Goal: Transaction & Acquisition: Purchase product/service

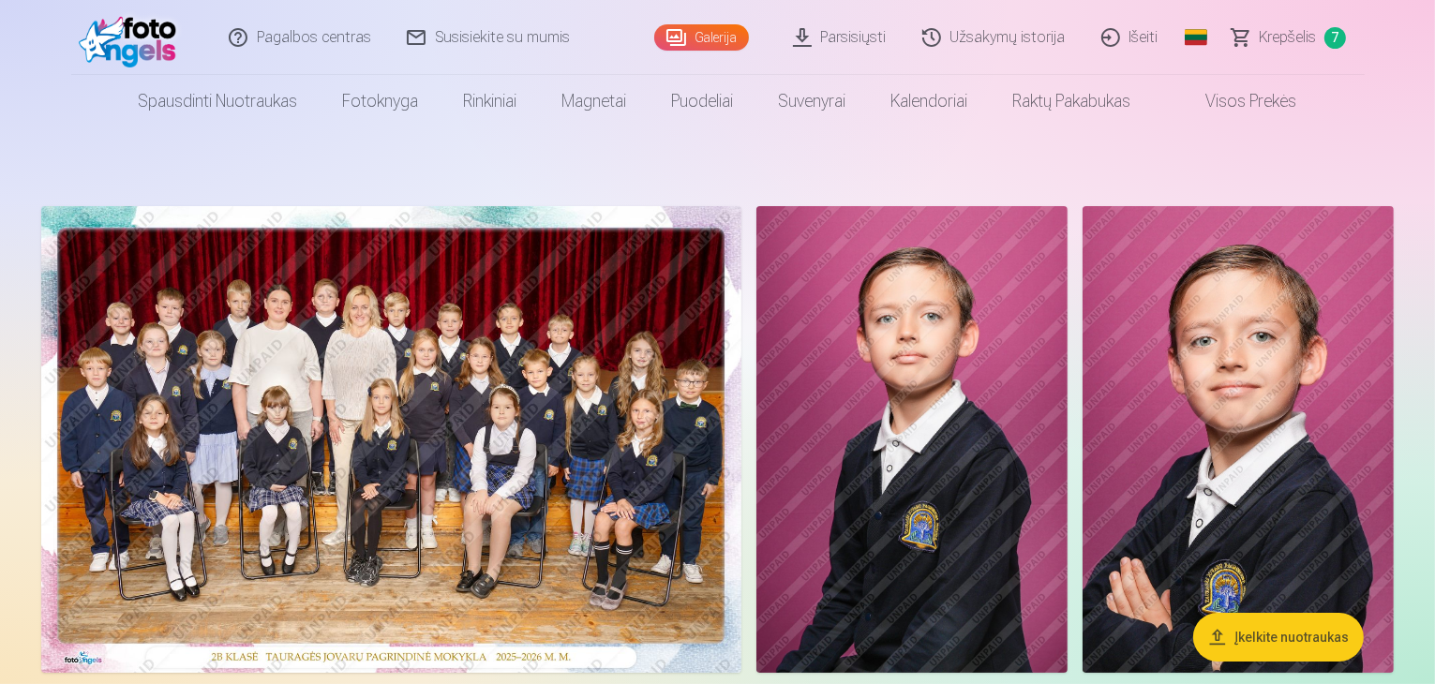
click at [1311, 34] on span "Krepšelis" at bounding box center [1288, 37] width 57 height 23
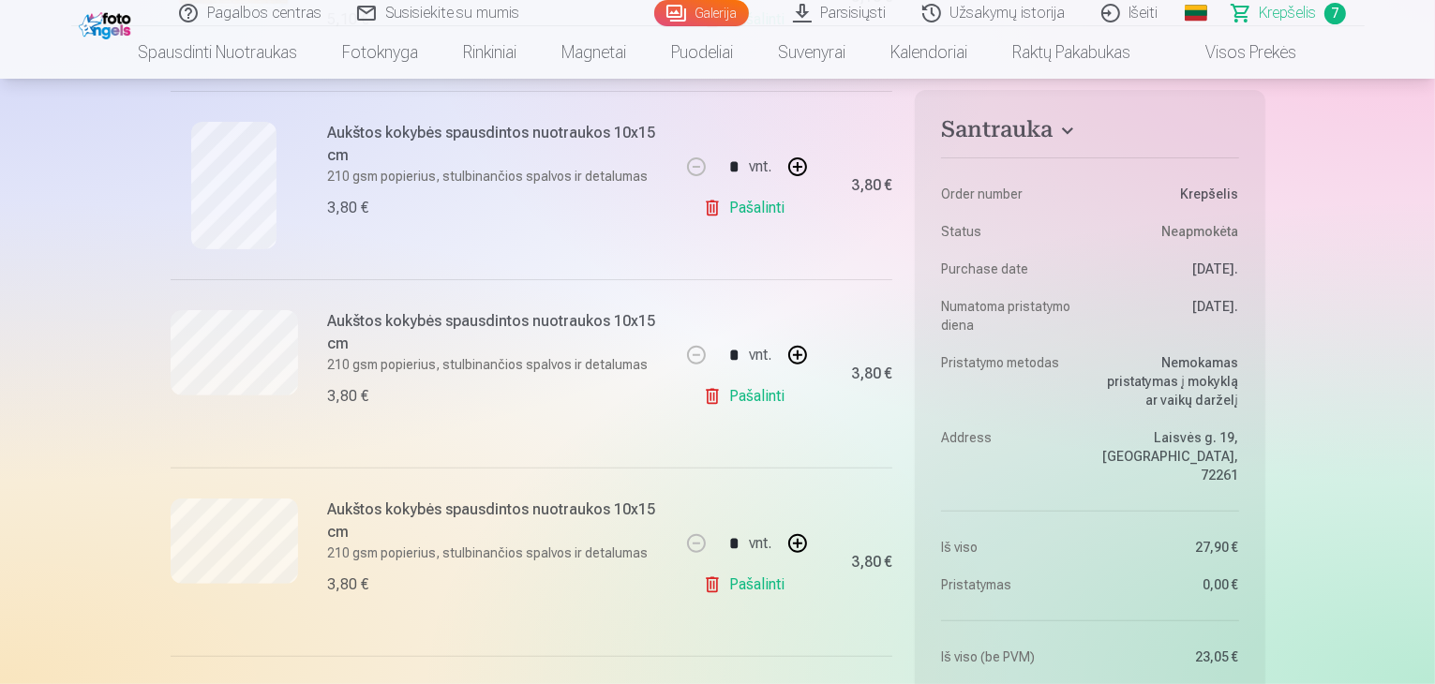
scroll to position [509, 0]
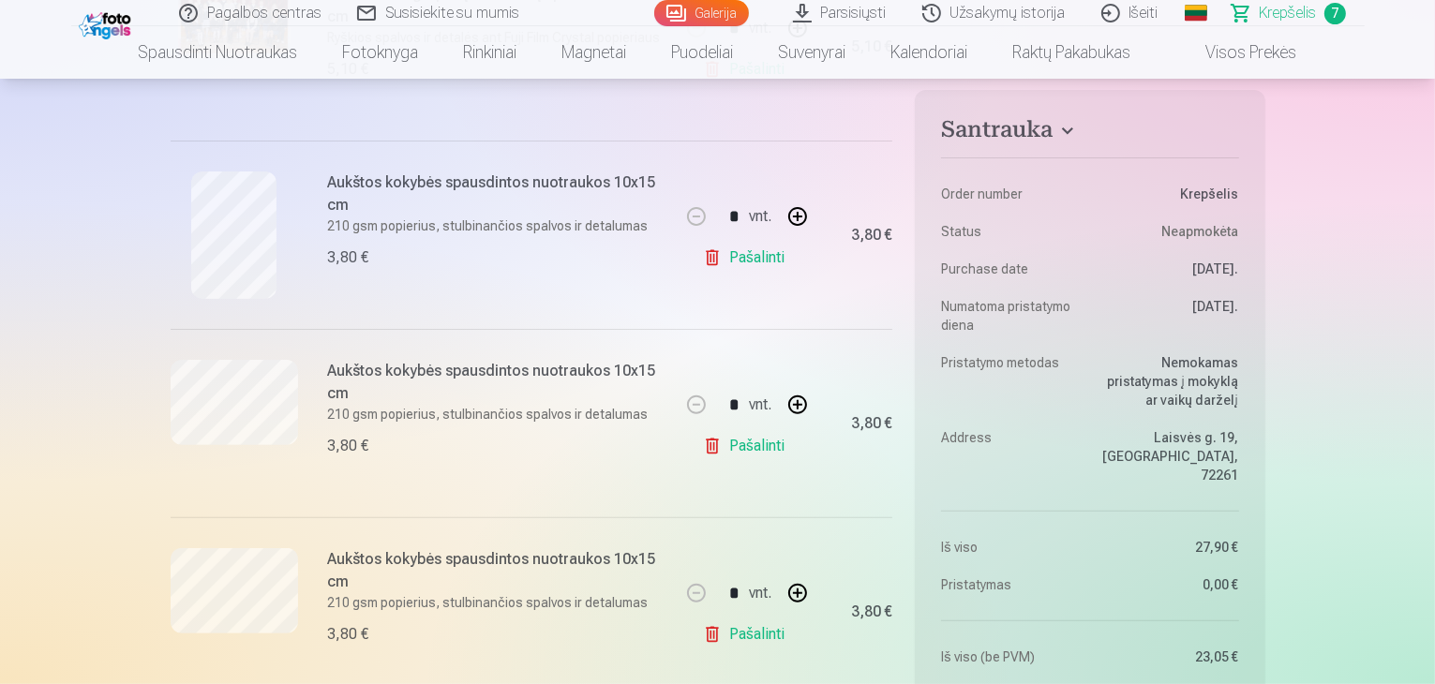
click at [765, 449] on link "Pašalinti" at bounding box center [747, 447] width 89 height 38
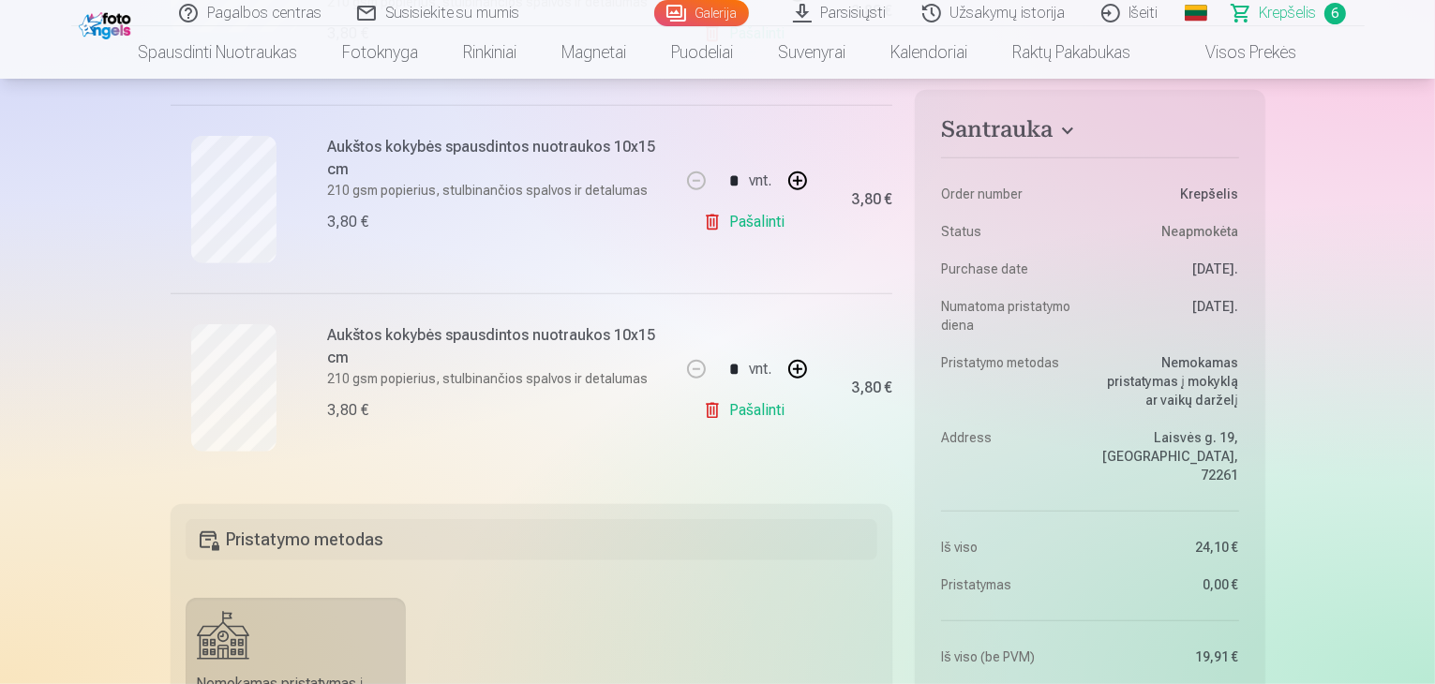
scroll to position [1091, 0]
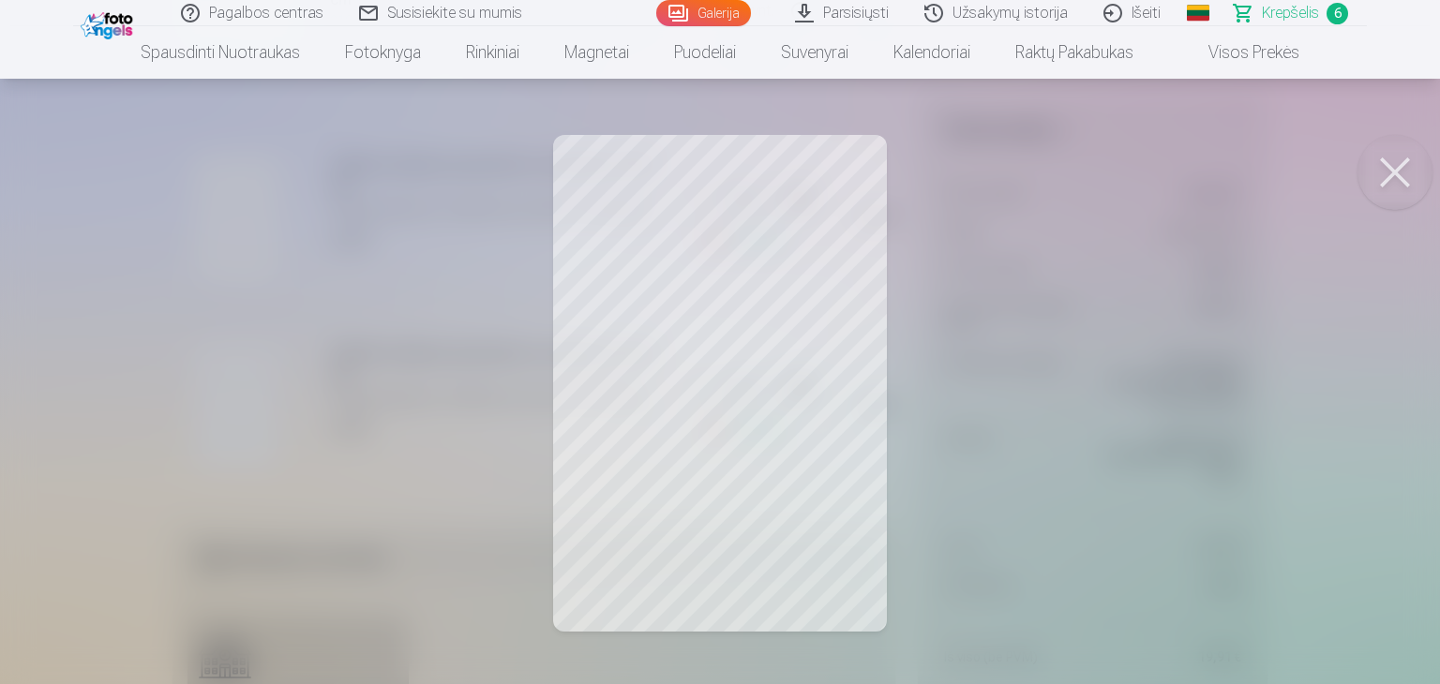
click at [1399, 171] on button at bounding box center [1395, 172] width 75 height 75
click at [1395, 173] on button at bounding box center [1395, 172] width 75 height 75
click at [1405, 173] on button at bounding box center [1395, 172] width 75 height 75
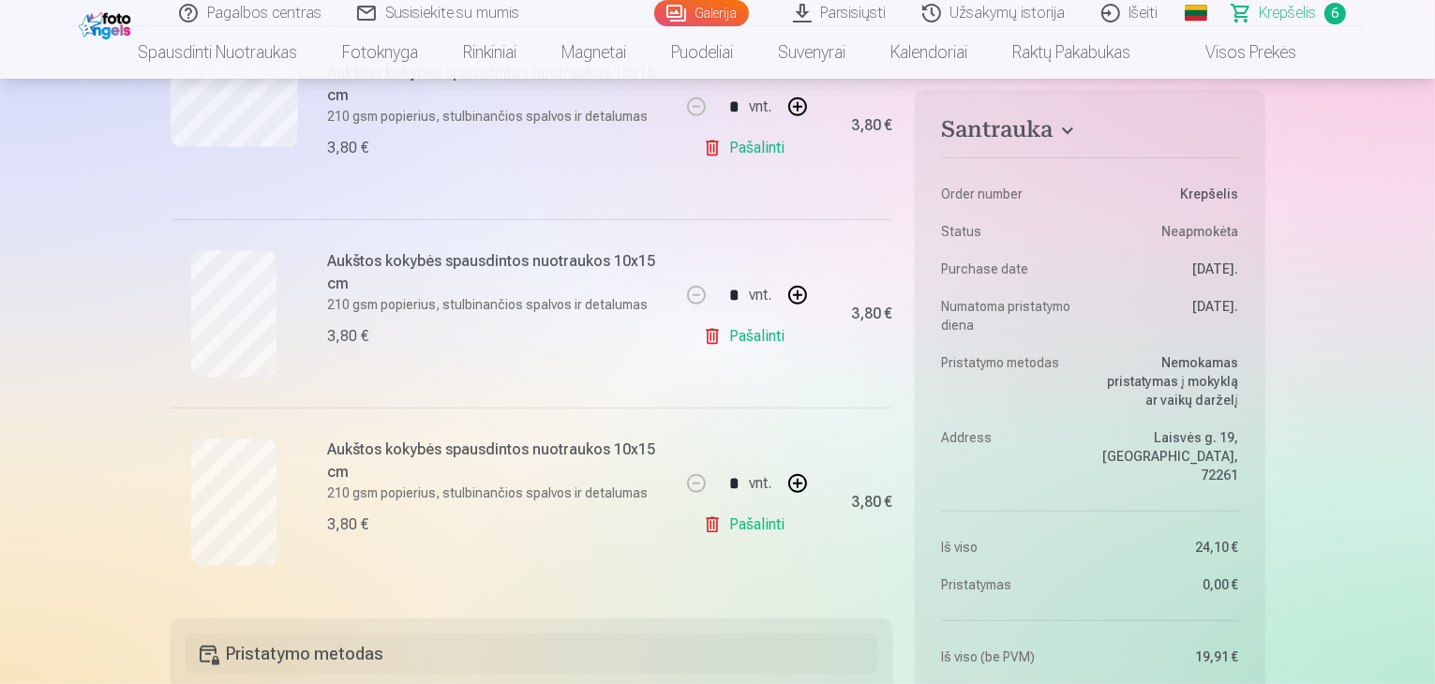
scroll to position [968, 0]
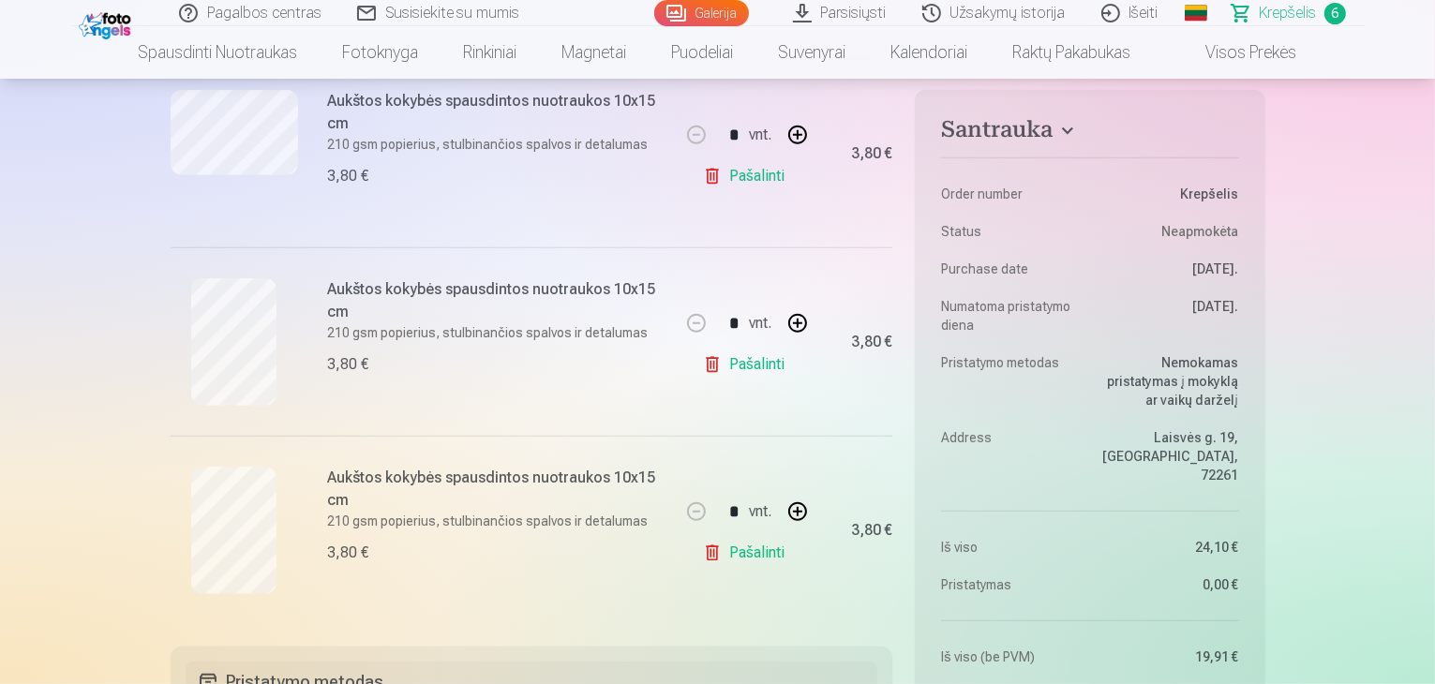
click at [754, 361] on link "Pašalinti" at bounding box center [747, 365] width 89 height 38
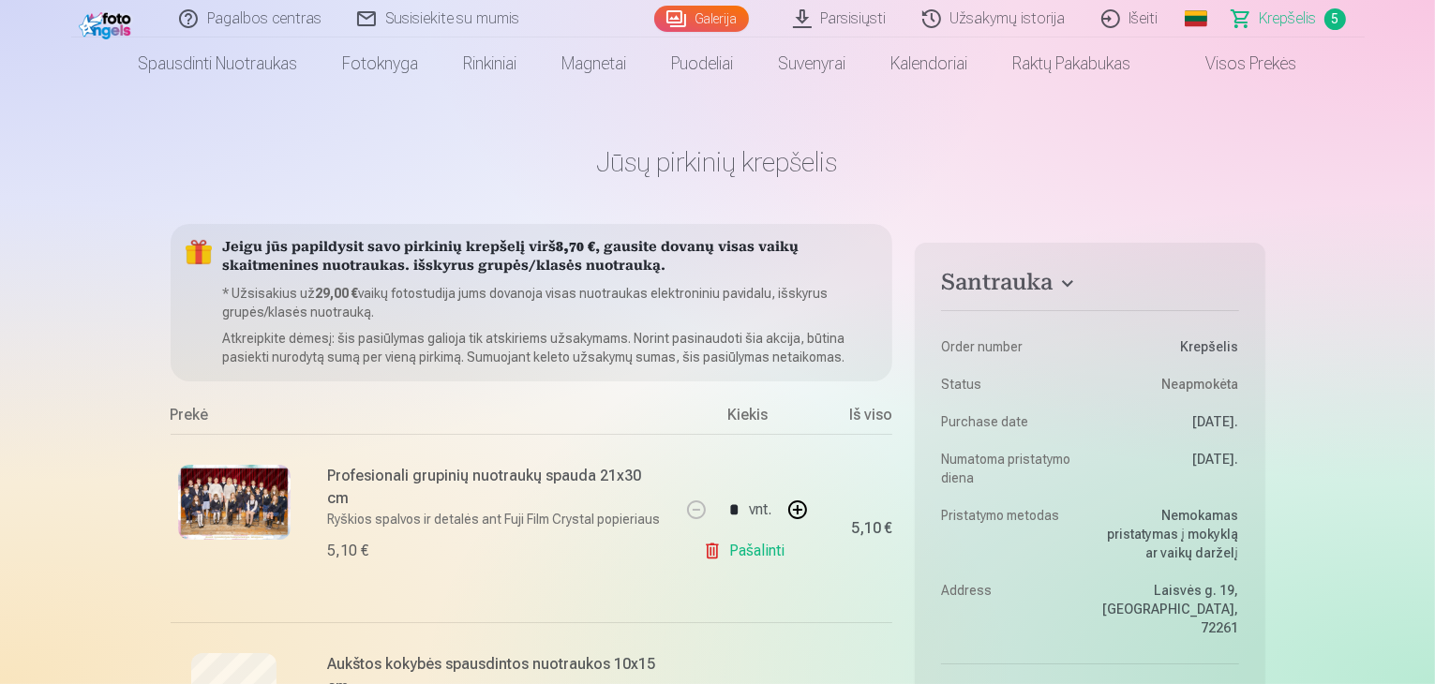
scroll to position [0, 0]
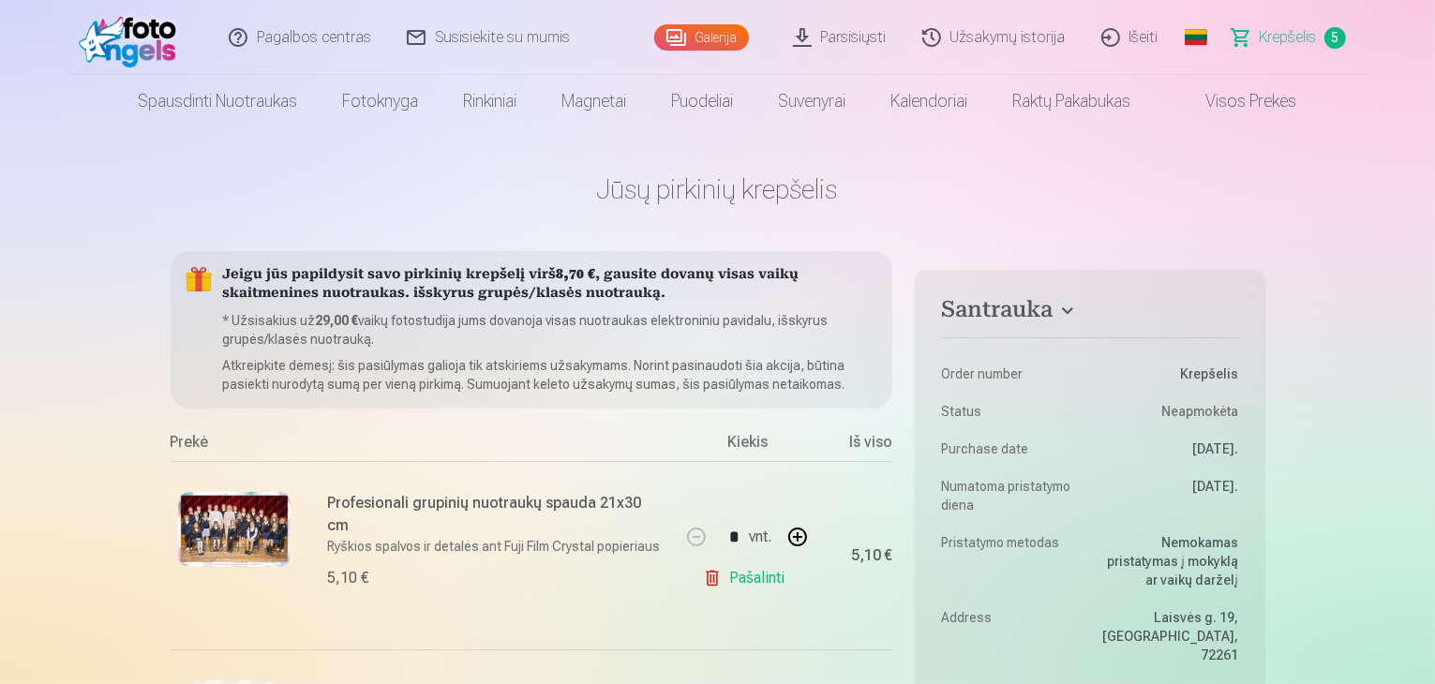
click at [708, 36] on link "Galerija" at bounding box center [701, 37] width 95 height 26
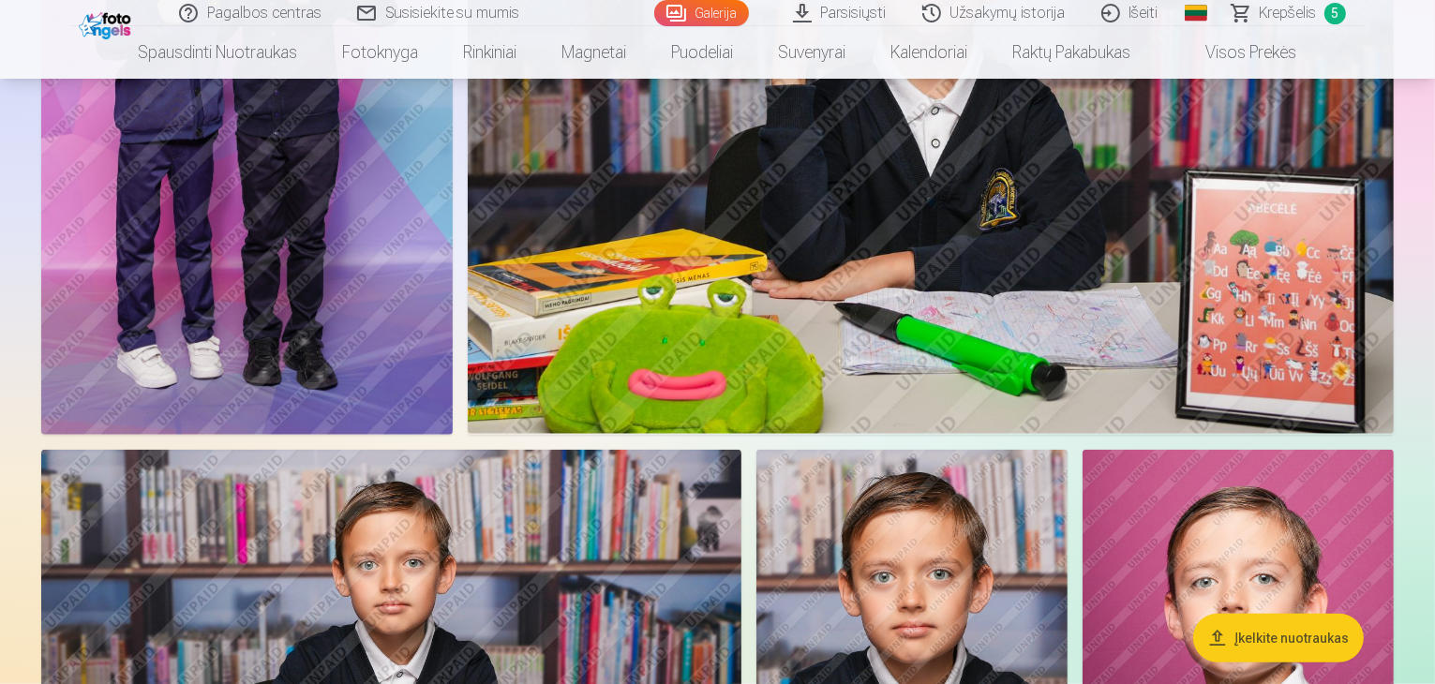
scroll to position [1763, 0]
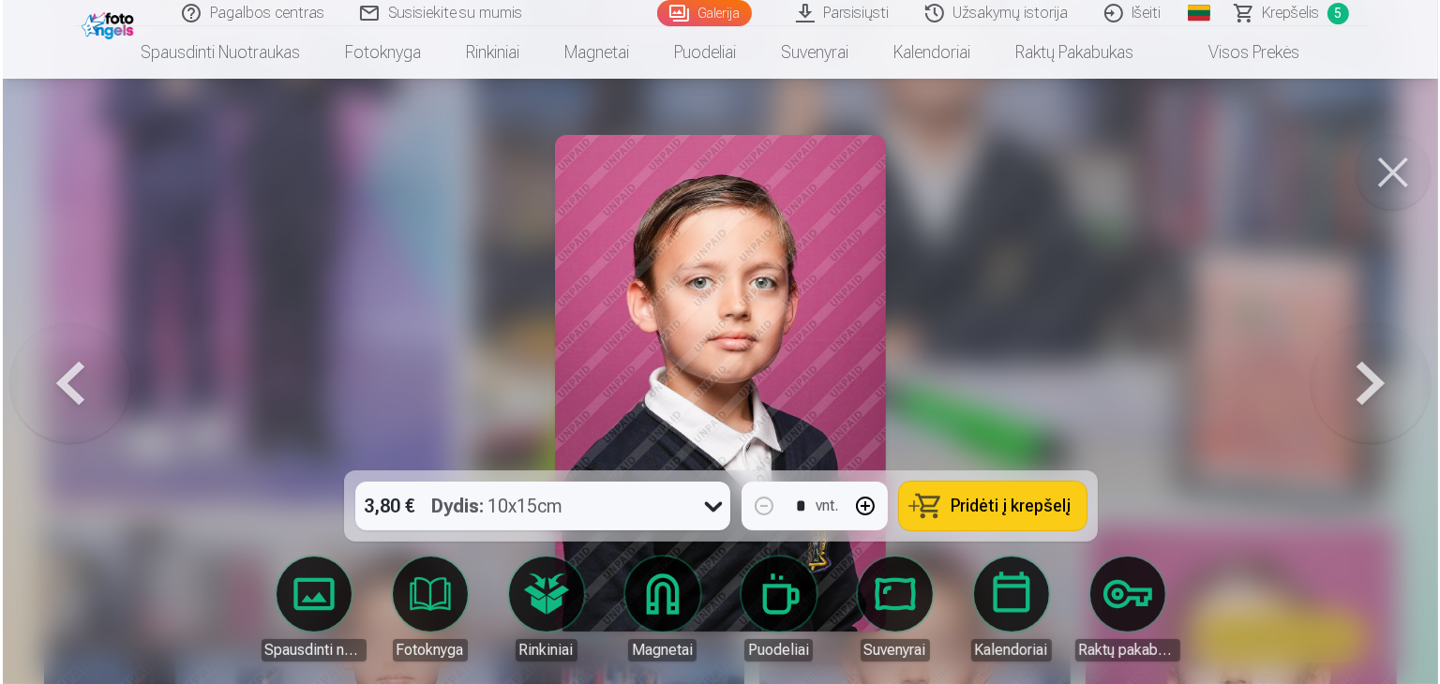
scroll to position [1765, 0]
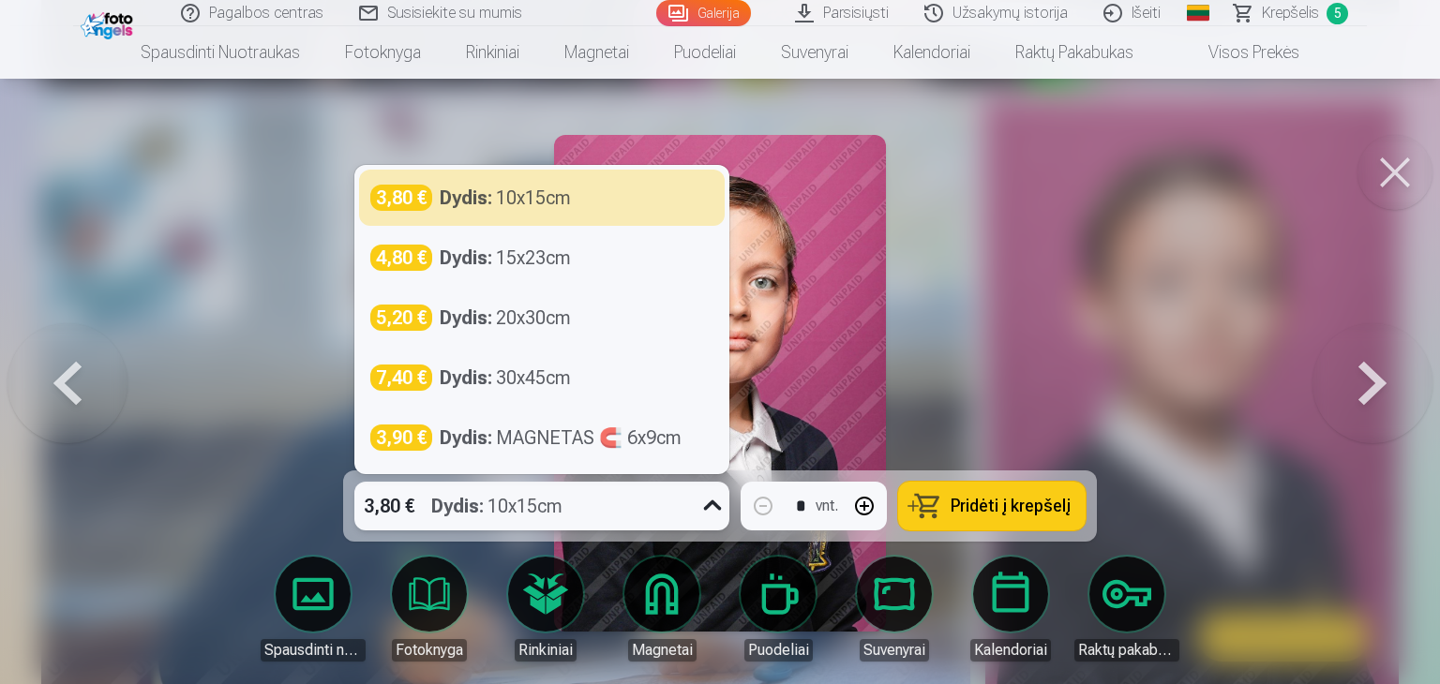
click at [714, 507] on icon at bounding box center [713, 506] width 30 height 30
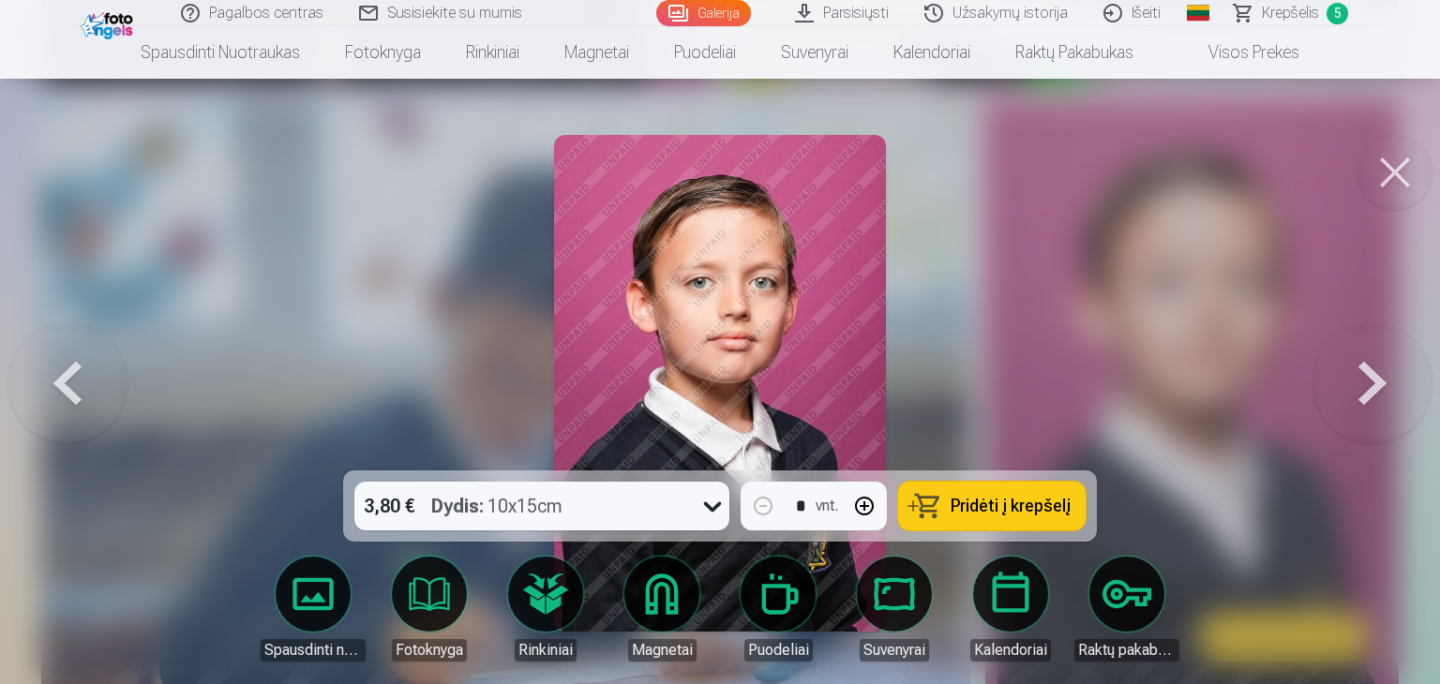
click at [987, 306] on div at bounding box center [720, 342] width 1440 height 684
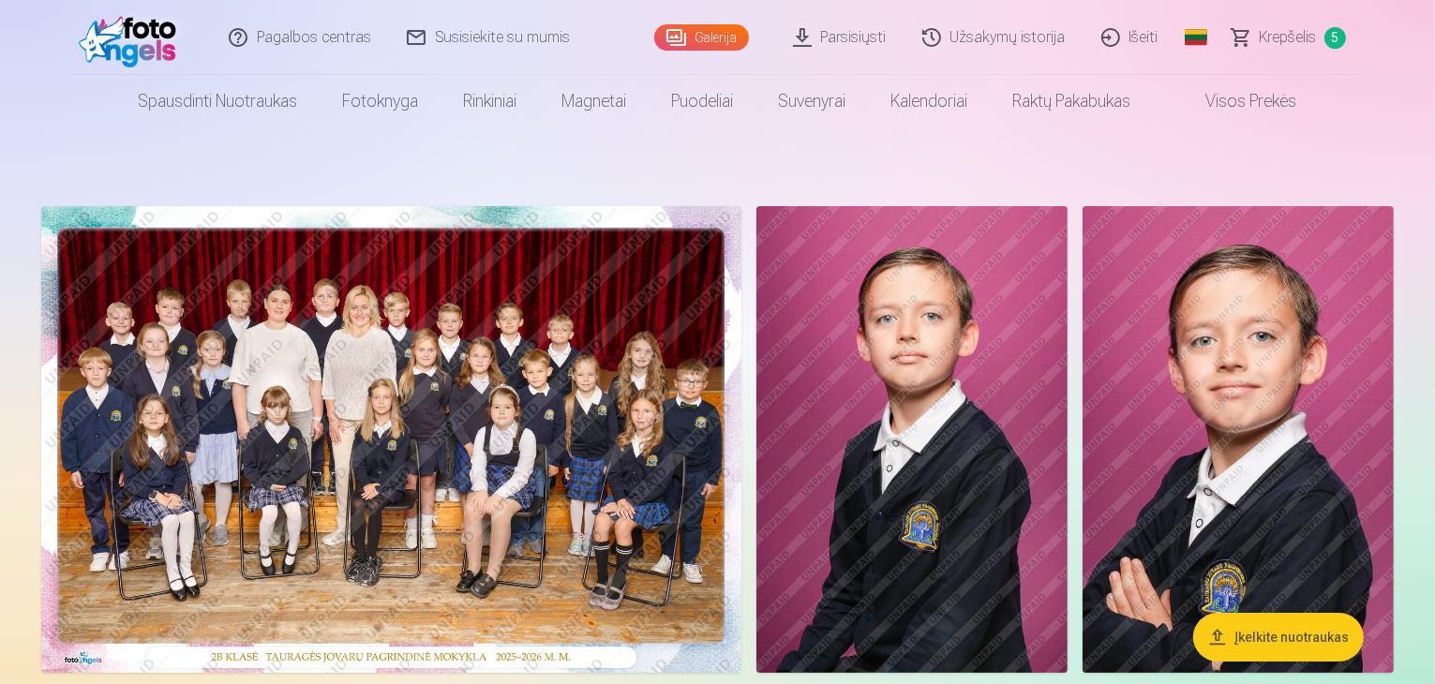
click at [1303, 33] on span "Krepšelis" at bounding box center [1288, 37] width 57 height 23
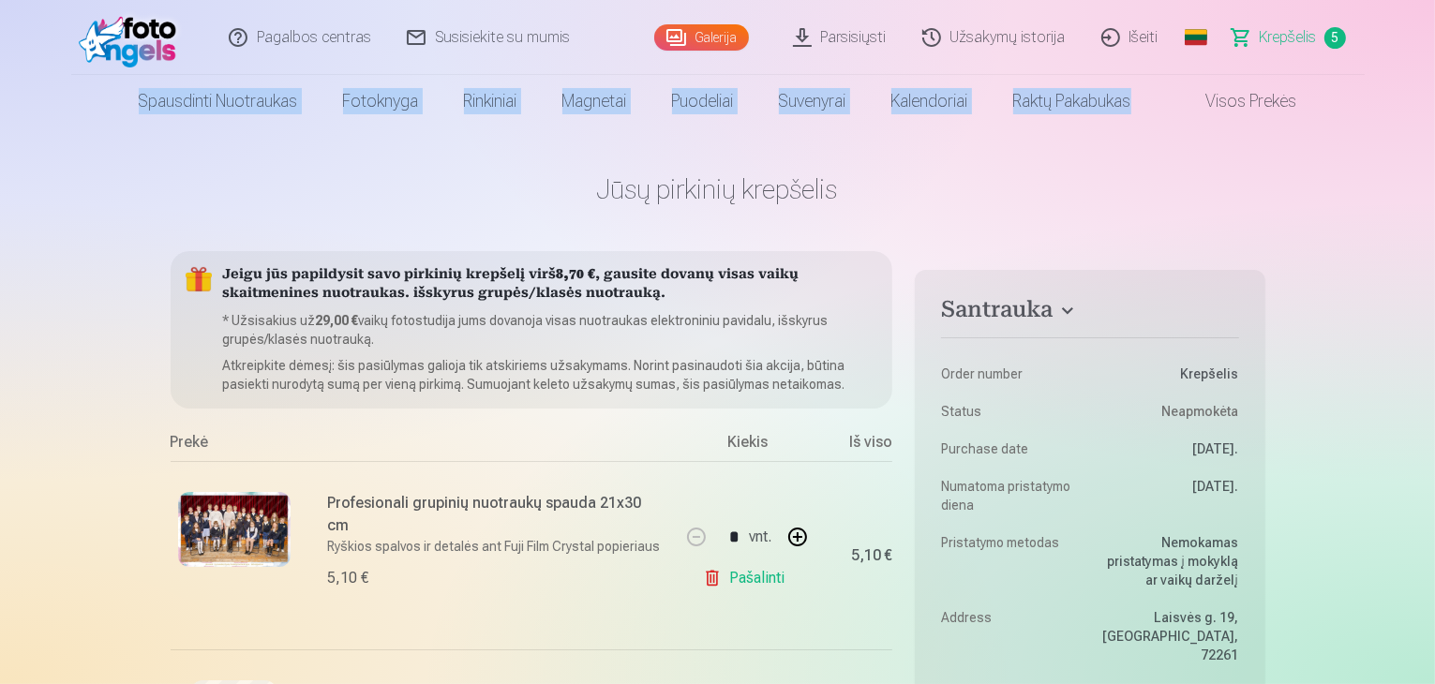
drag, startPoint x: 1426, startPoint y: 47, endPoint x: 1426, endPoint y: 101, distance: 54.4
click at [1426, 101] on header "Pagalbos centras Susisiekite su mumis Galerija Parsisiųsti Užsakymų istorija Iš…" at bounding box center [717, 64] width 1435 height 128
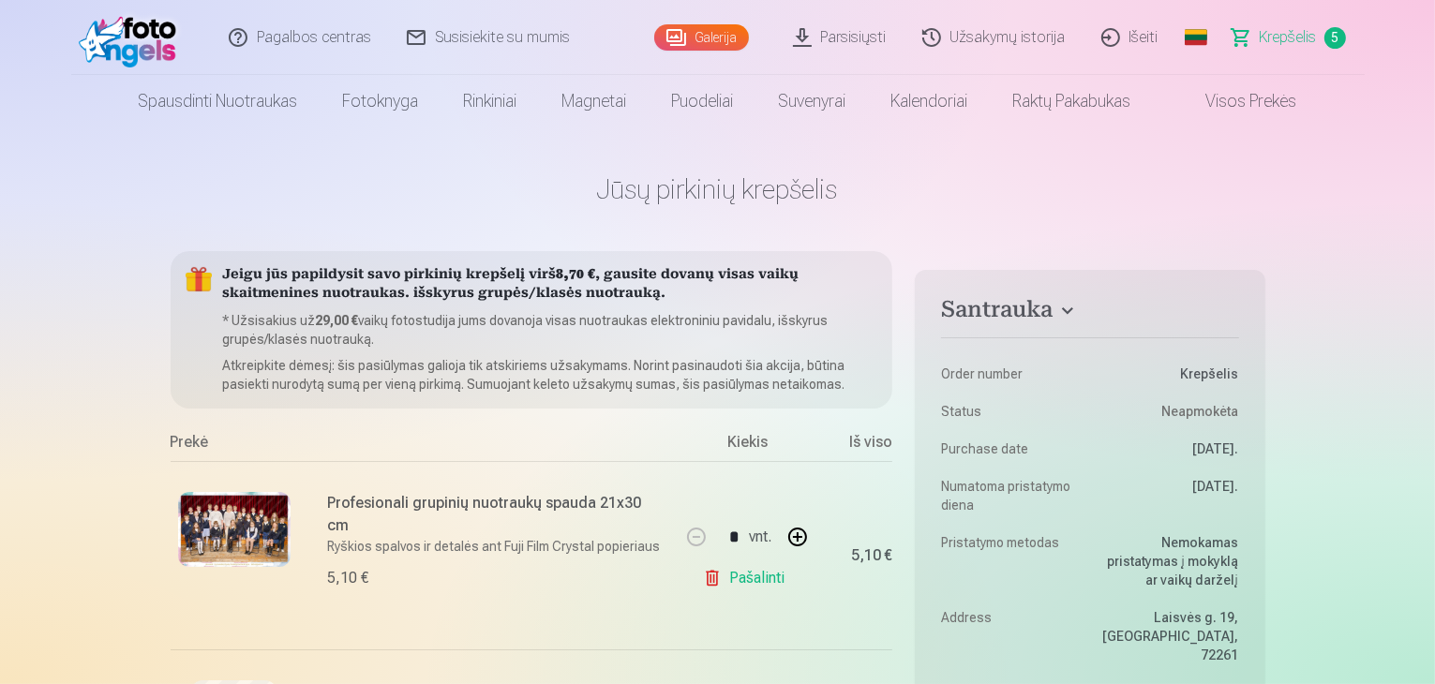
click at [1430, 113] on nav "Spausdinti nuotraukas Aukštos kokybės spausdintos nuotraukos 210 gsm popierius,…" at bounding box center [717, 101] width 1435 height 53
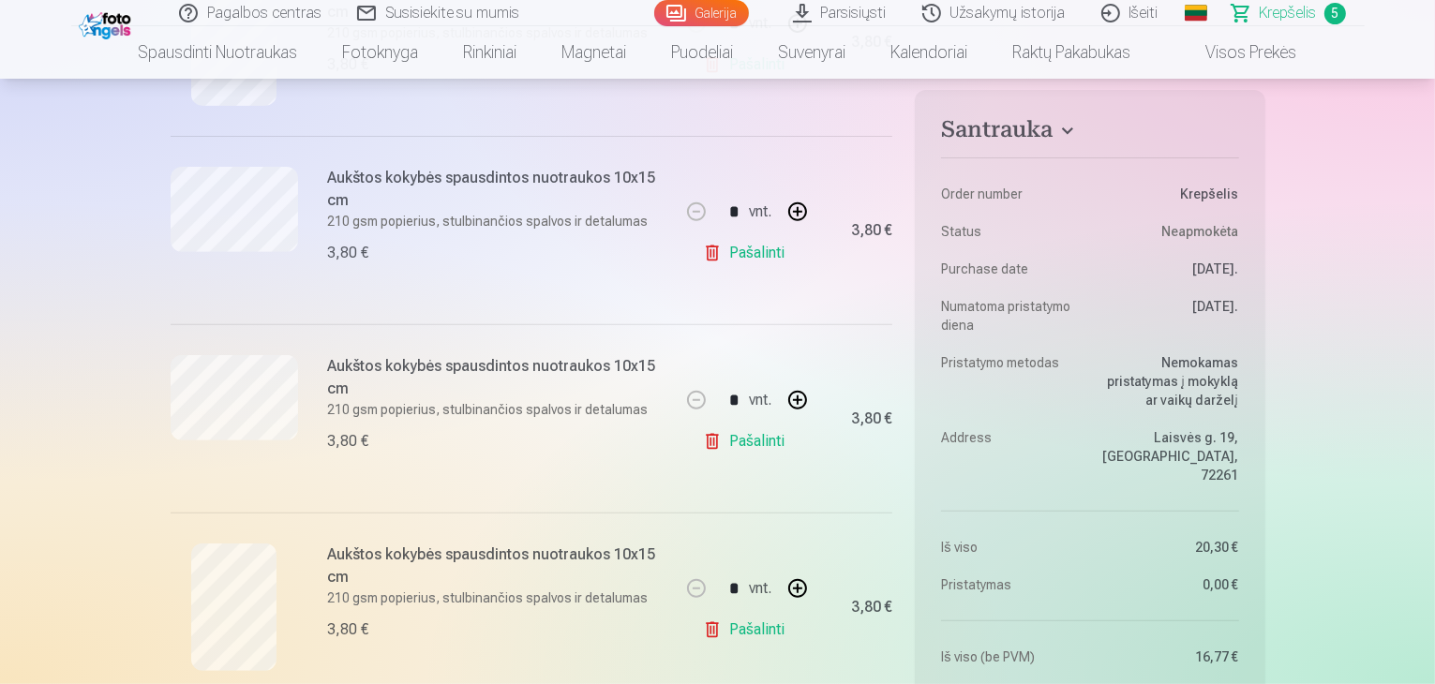
scroll to position [684, 0]
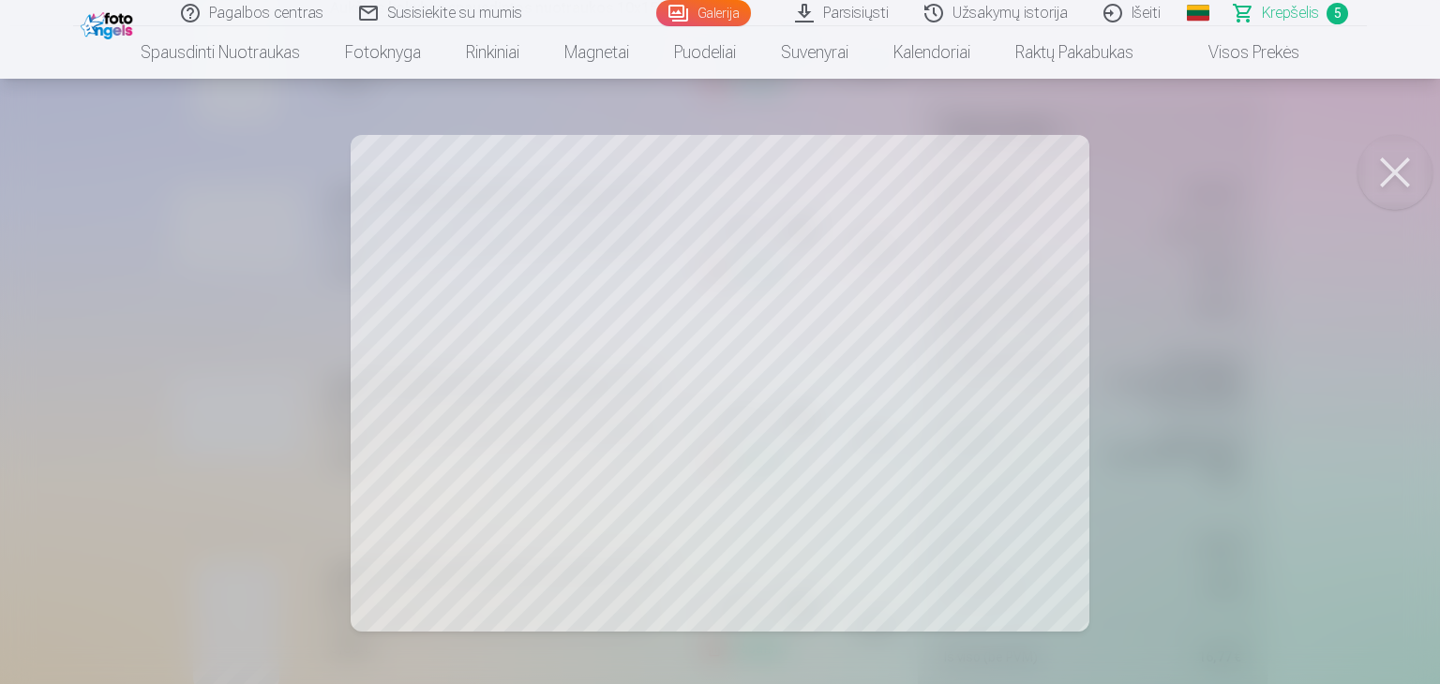
click at [1384, 182] on button at bounding box center [1395, 172] width 75 height 75
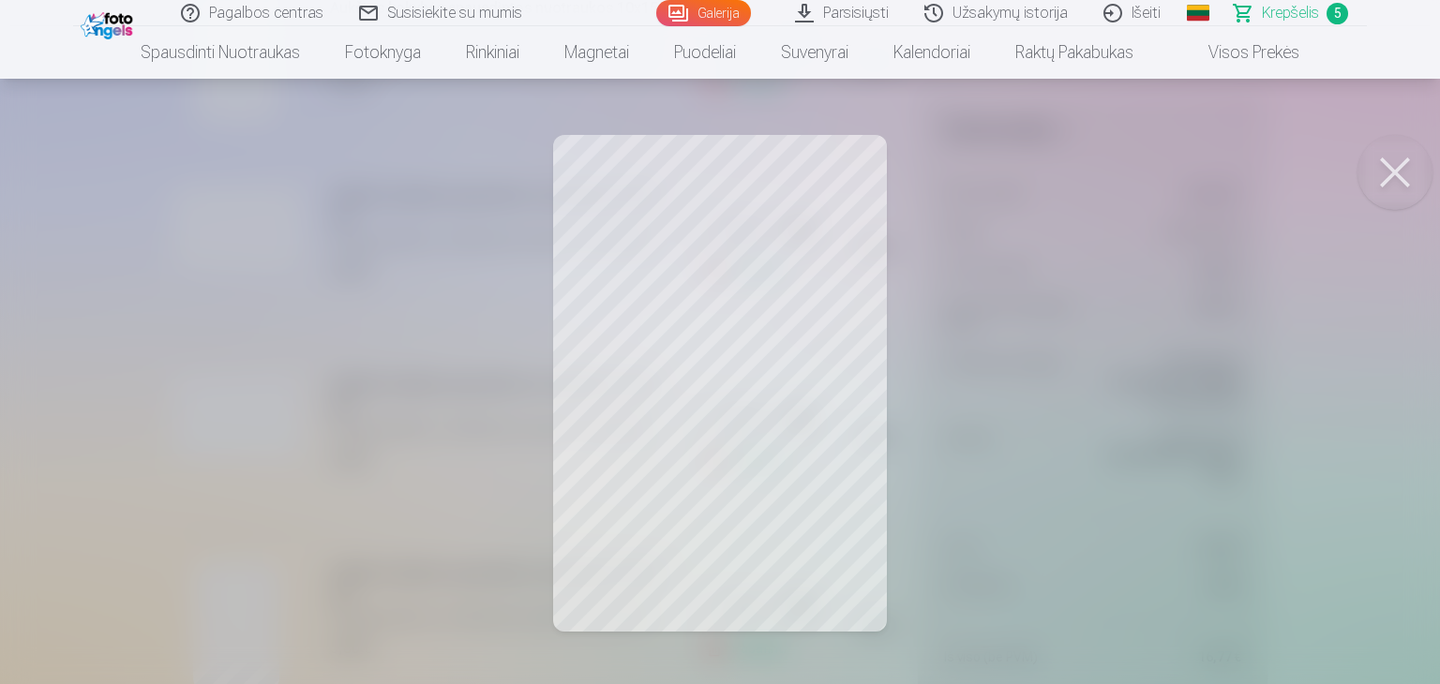
click at [1393, 173] on button at bounding box center [1395, 172] width 75 height 75
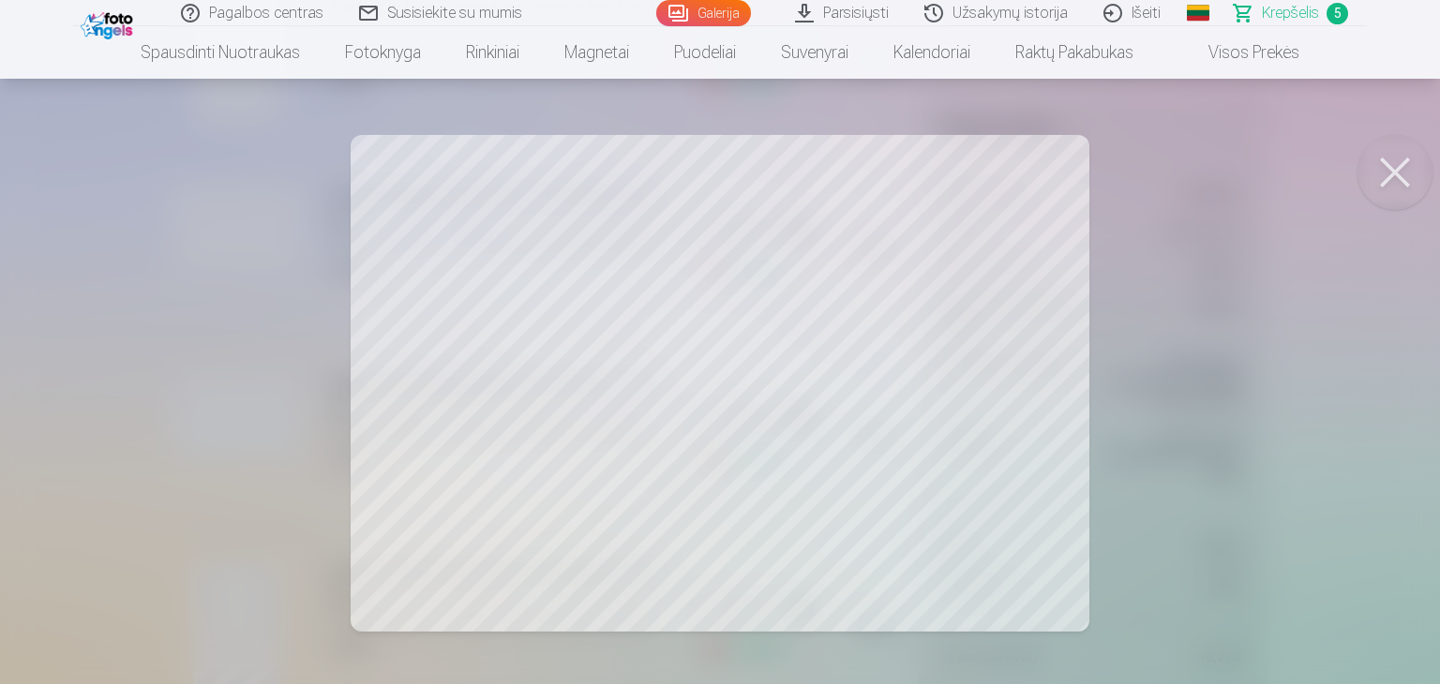
click at [1389, 172] on button at bounding box center [1395, 172] width 75 height 75
click at [1395, 183] on button at bounding box center [1395, 172] width 75 height 75
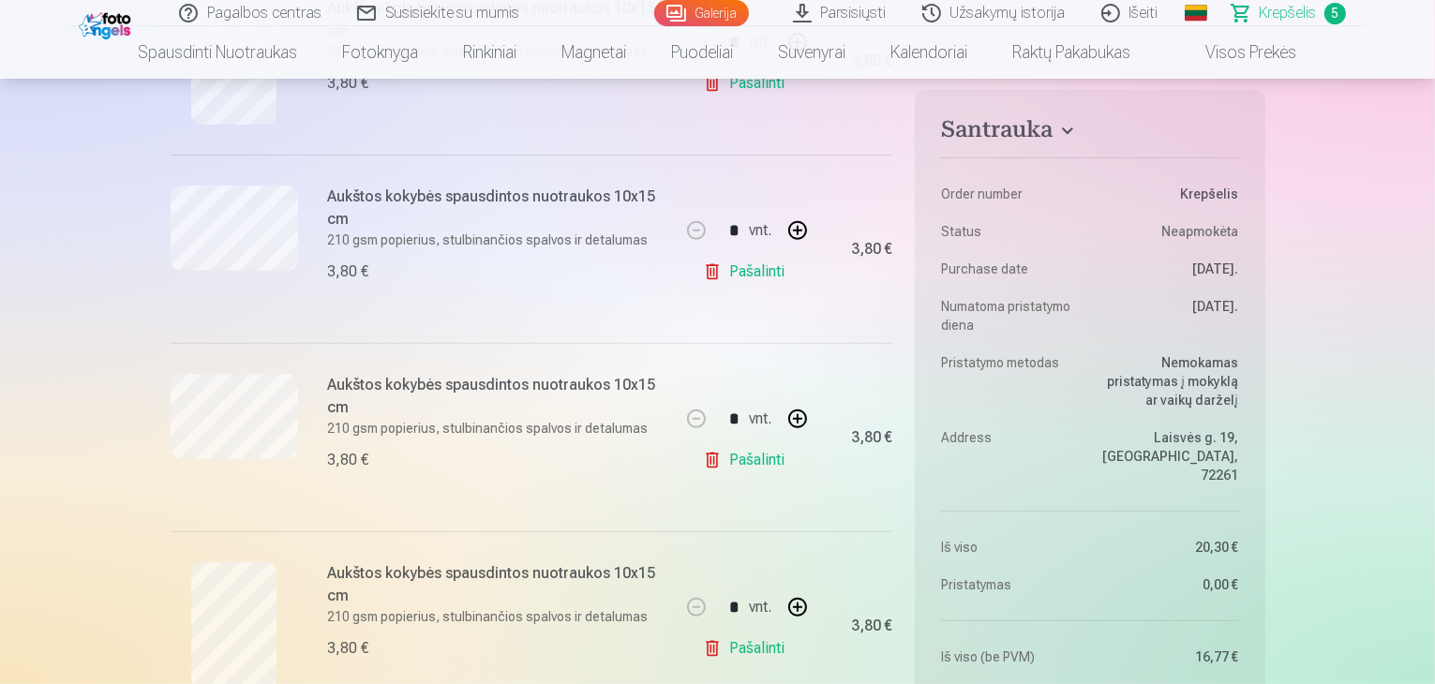
click at [760, 464] on link "Pašalinti" at bounding box center [747, 461] width 89 height 38
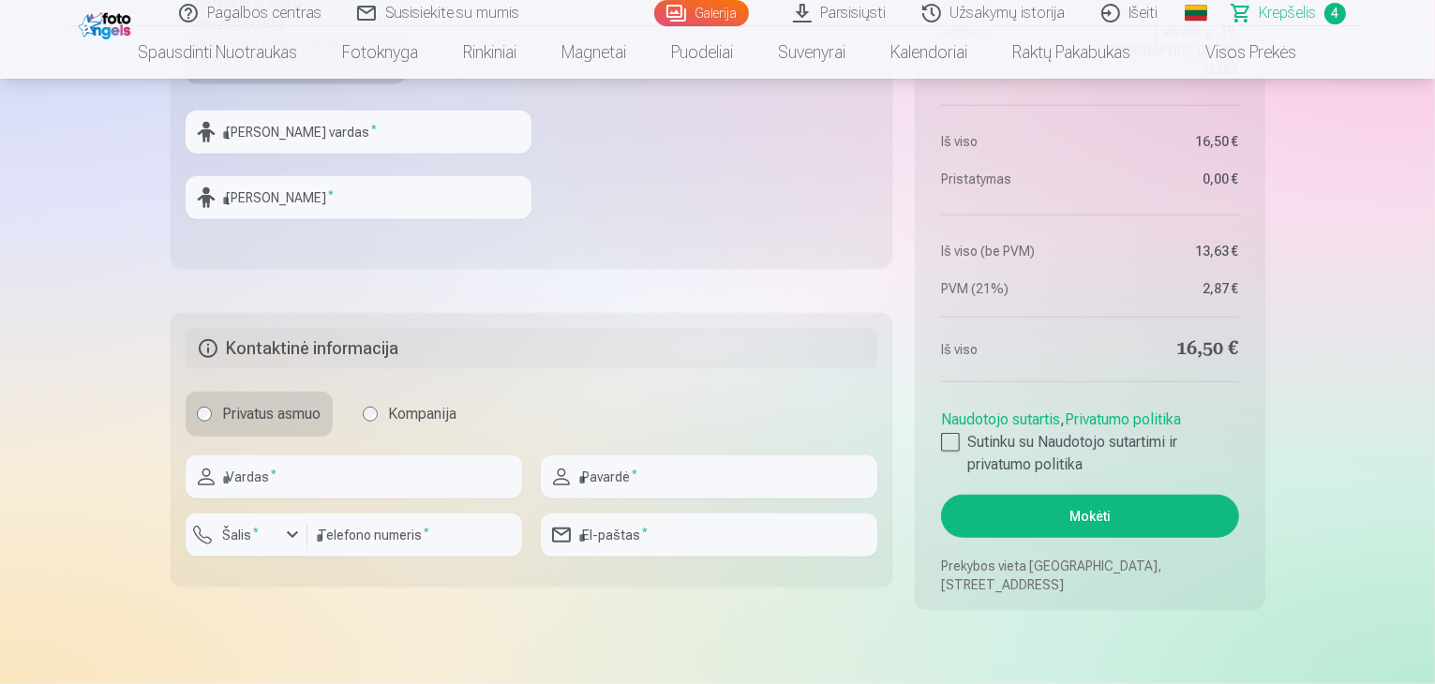
scroll to position [1457, 0]
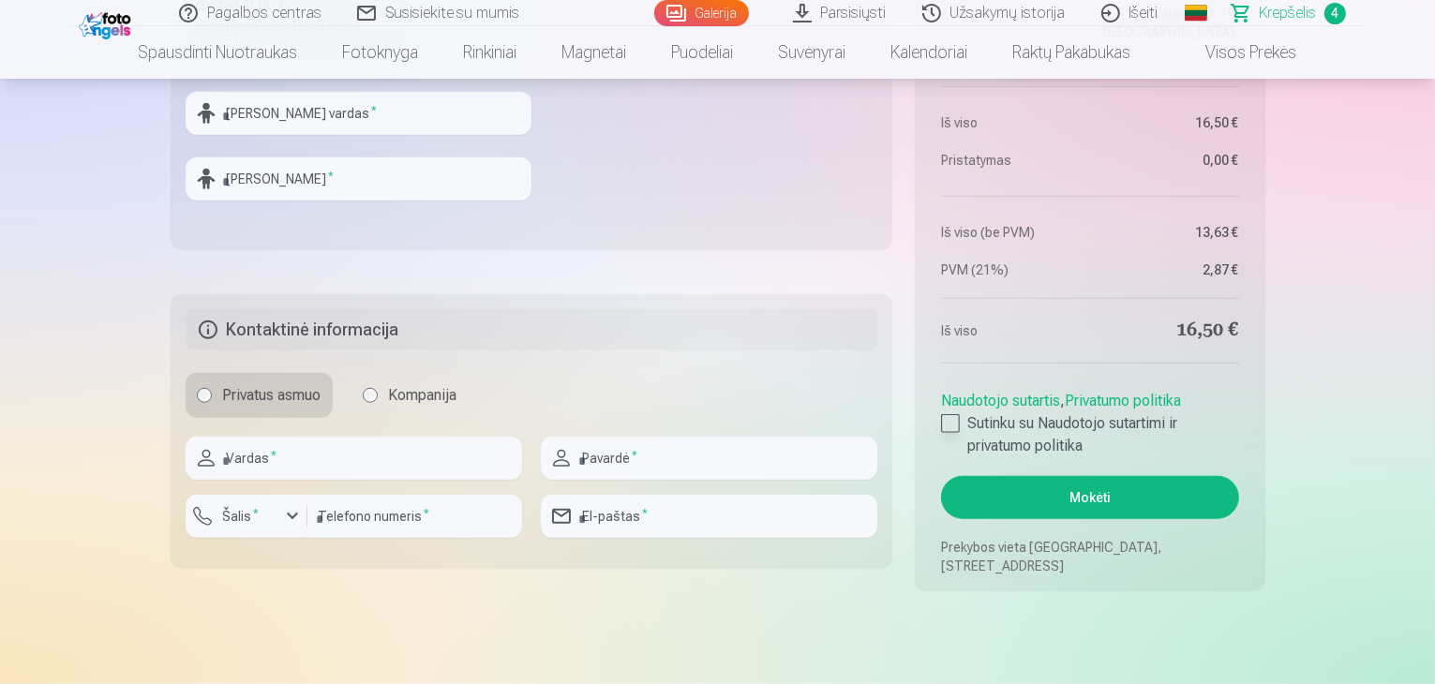
click at [950, 425] on div at bounding box center [950, 423] width 19 height 19
click at [1079, 505] on button "Mokėti" at bounding box center [1089, 497] width 297 height 43
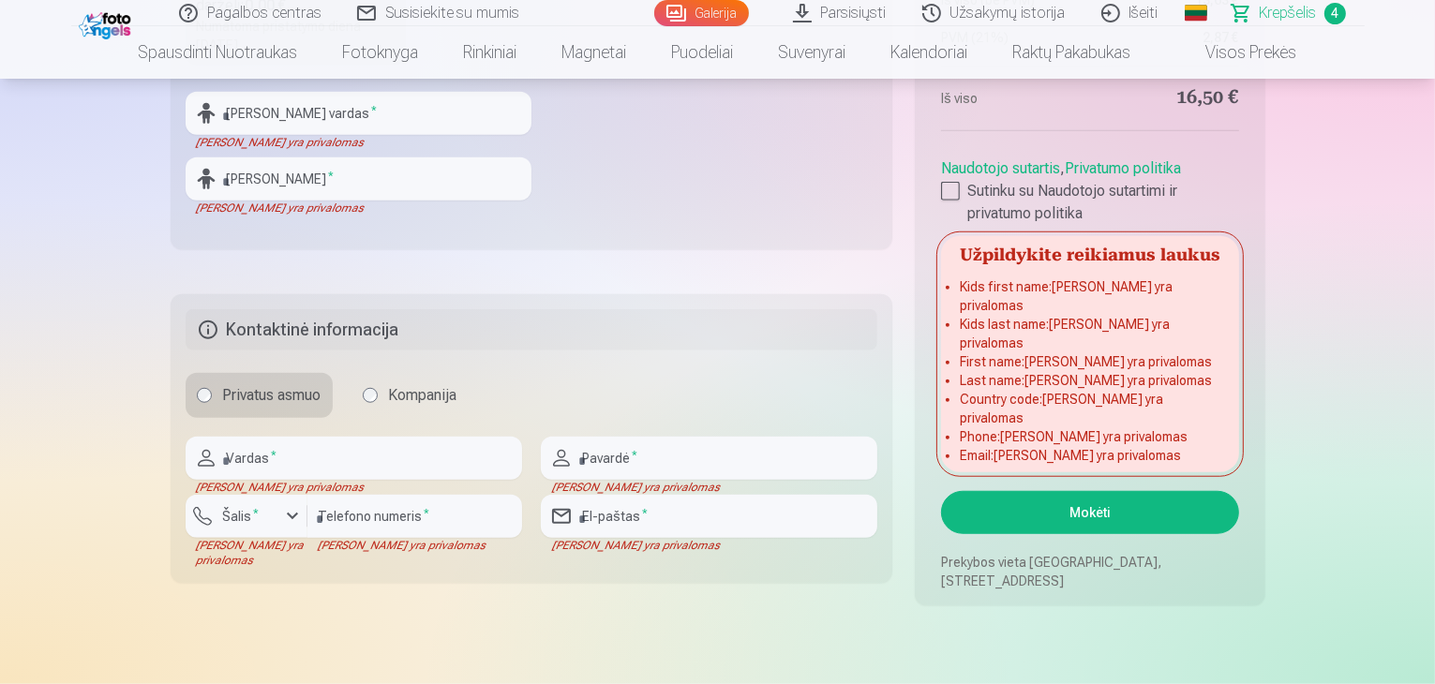
drag, startPoint x: 1433, startPoint y: 175, endPoint x: 1438, endPoint y: 143, distance: 33.3
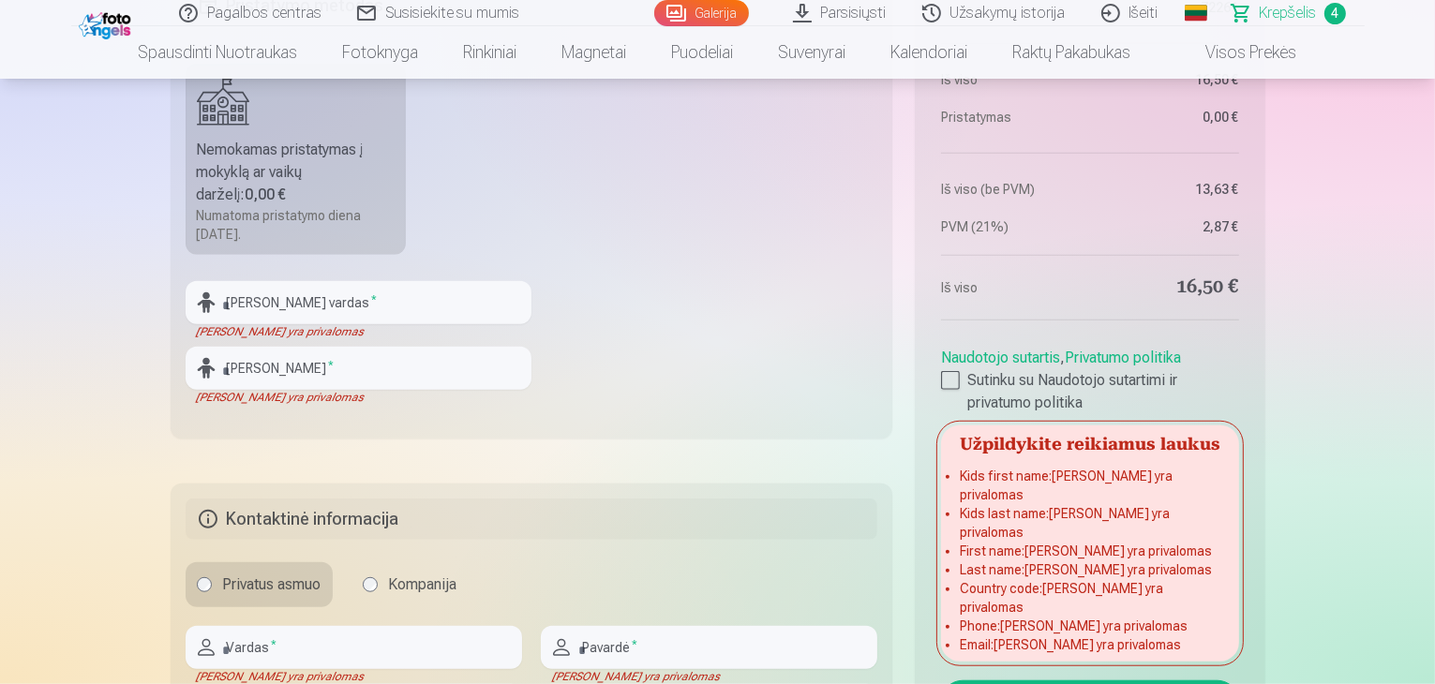
scroll to position [1257, 0]
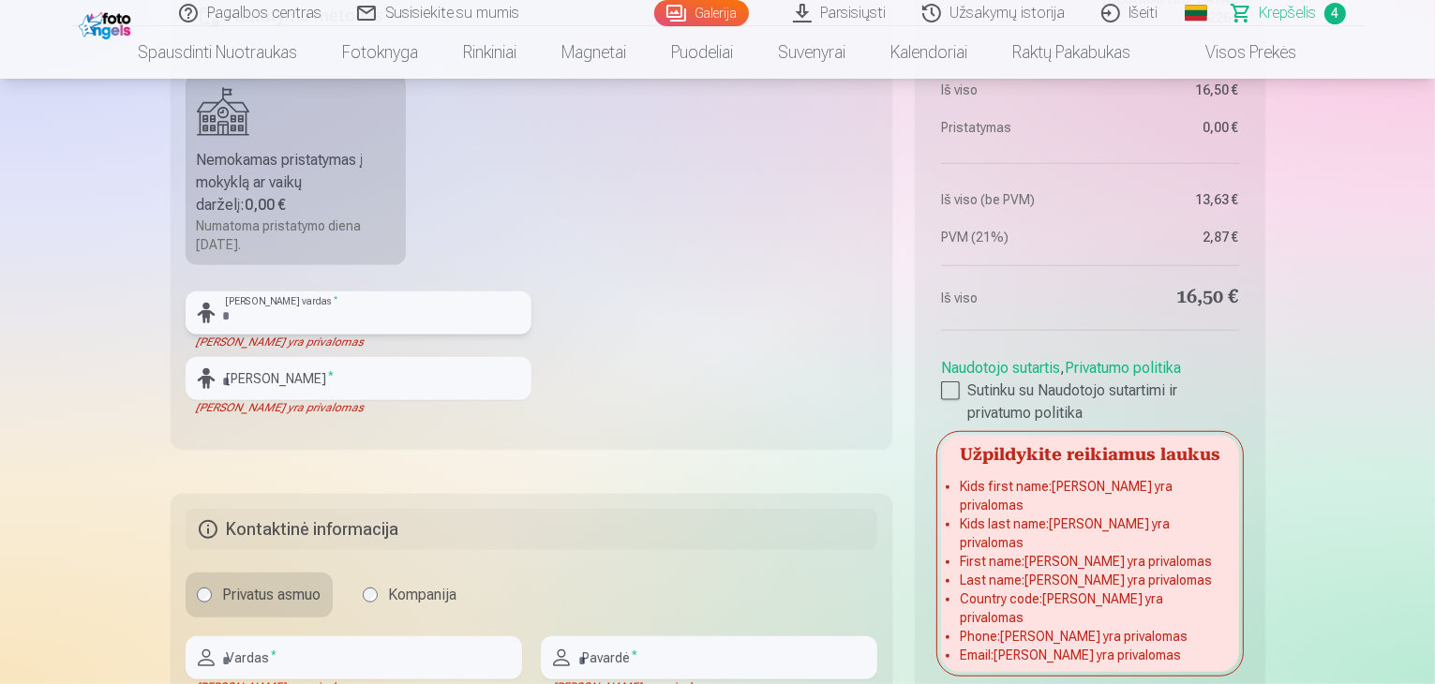
click at [425, 311] on input "text" at bounding box center [359, 313] width 346 height 43
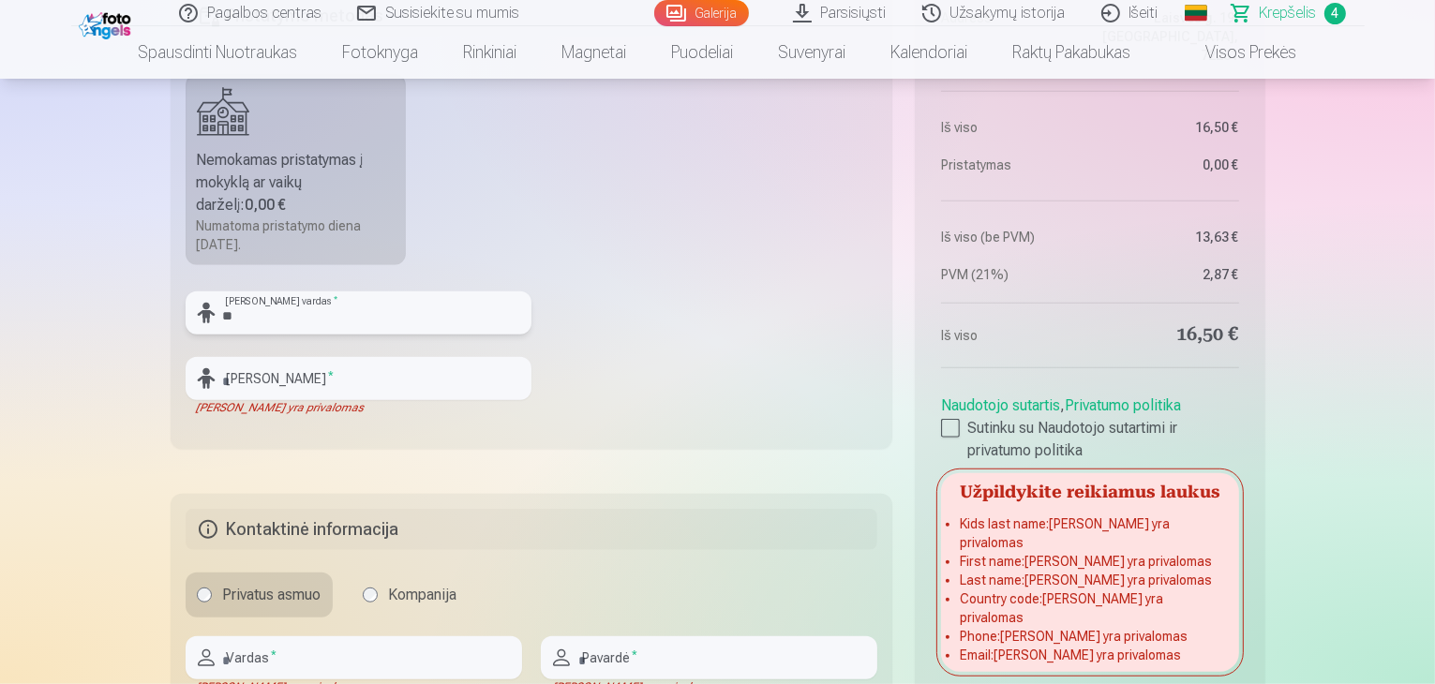
type input "*"
type input "*********"
click at [372, 364] on input "text" at bounding box center [359, 378] width 346 height 43
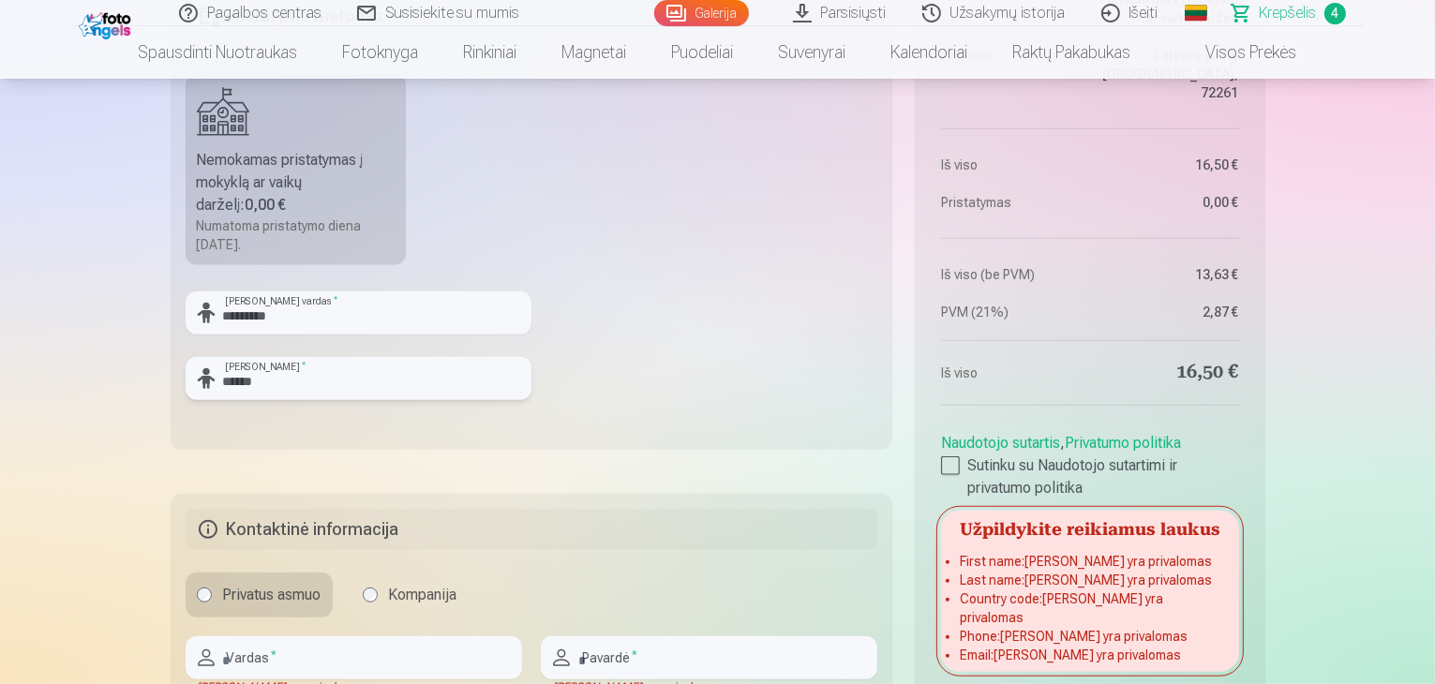
type input "******"
click at [312, 657] on input "text" at bounding box center [354, 658] width 337 height 43
type input "******"
type input "********"
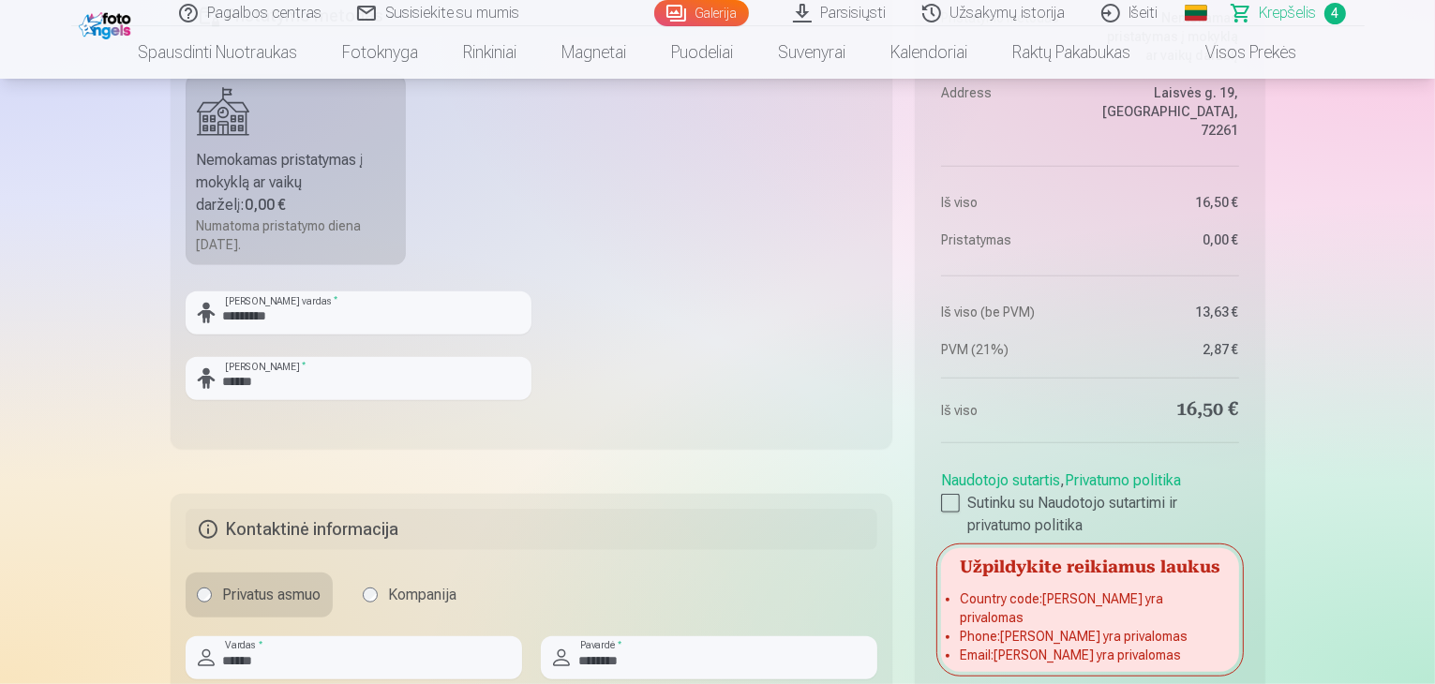
drag, startPoint x: 1428, startPoint y: 163, endPoint x: 1436, endPoint y: 214, distance: 51.3
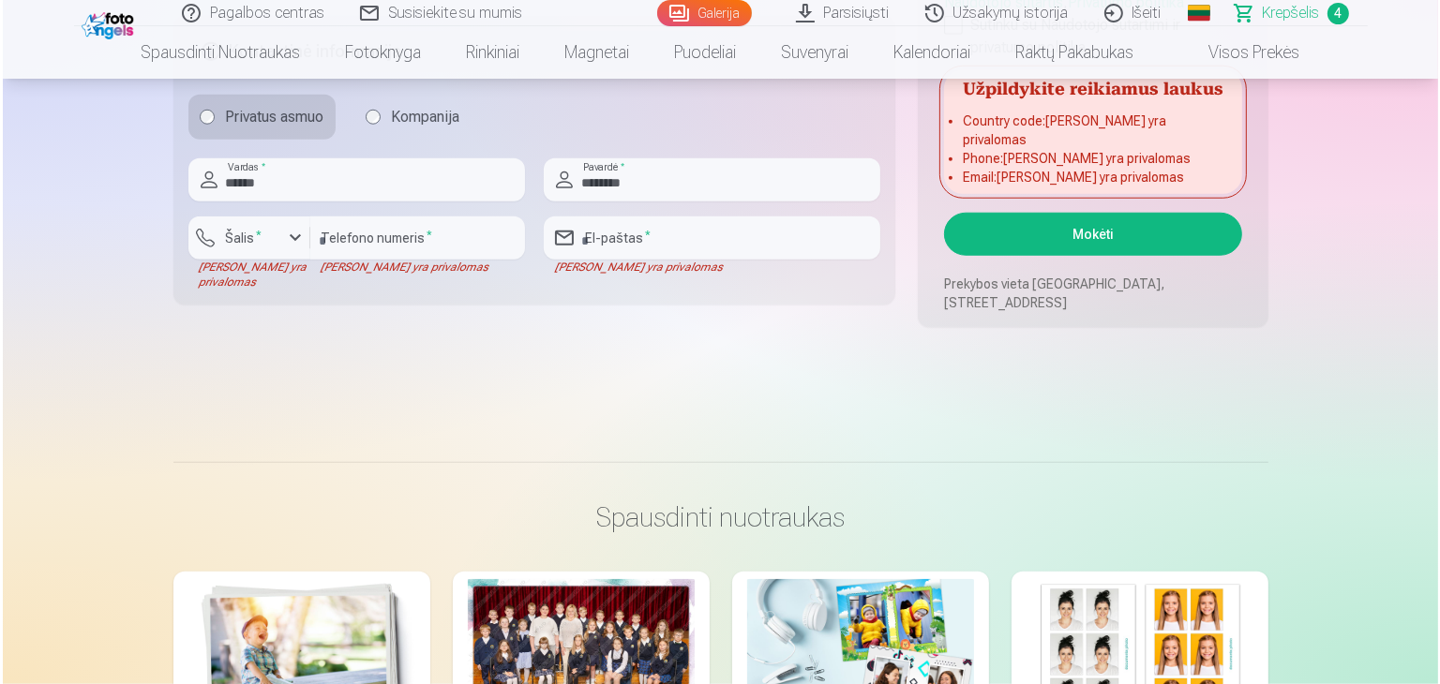
scroll to position [1625, 0]
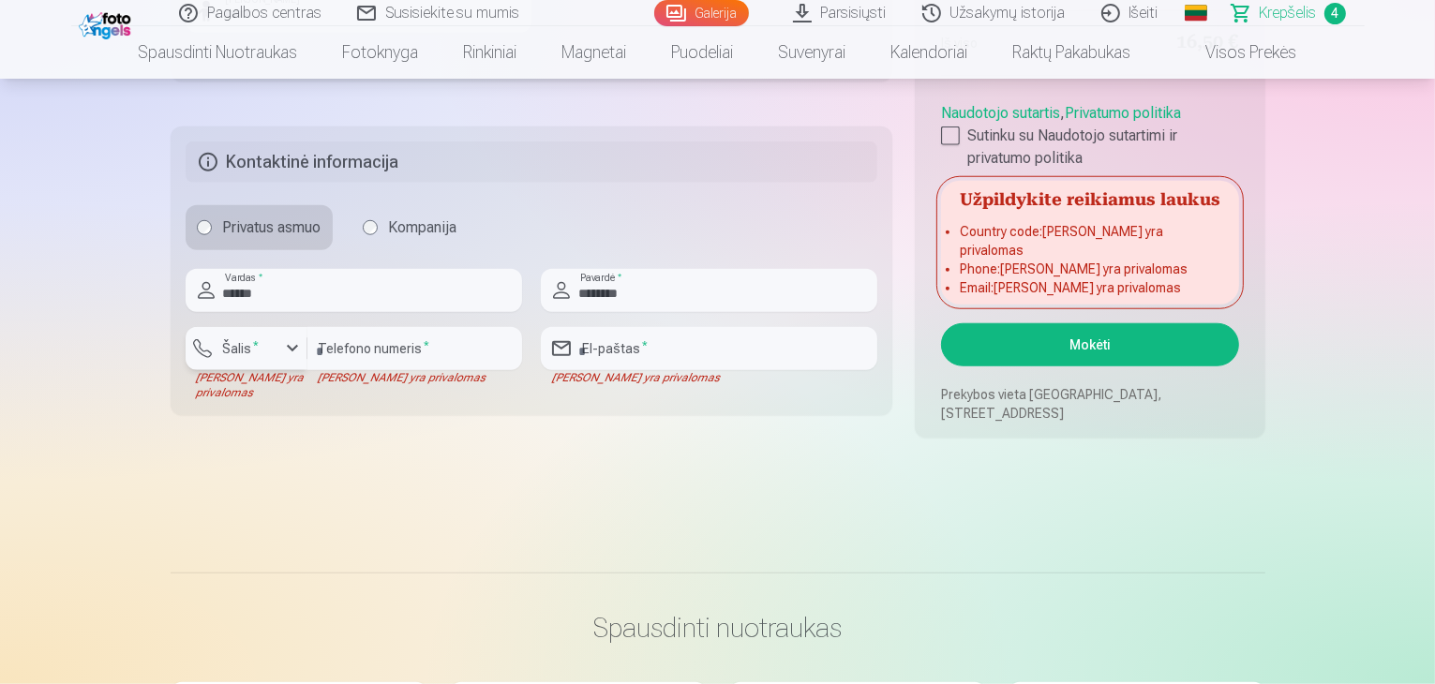
click at [254, 349] on sup "*" at bounding box center [257, 345] width 6 height 12
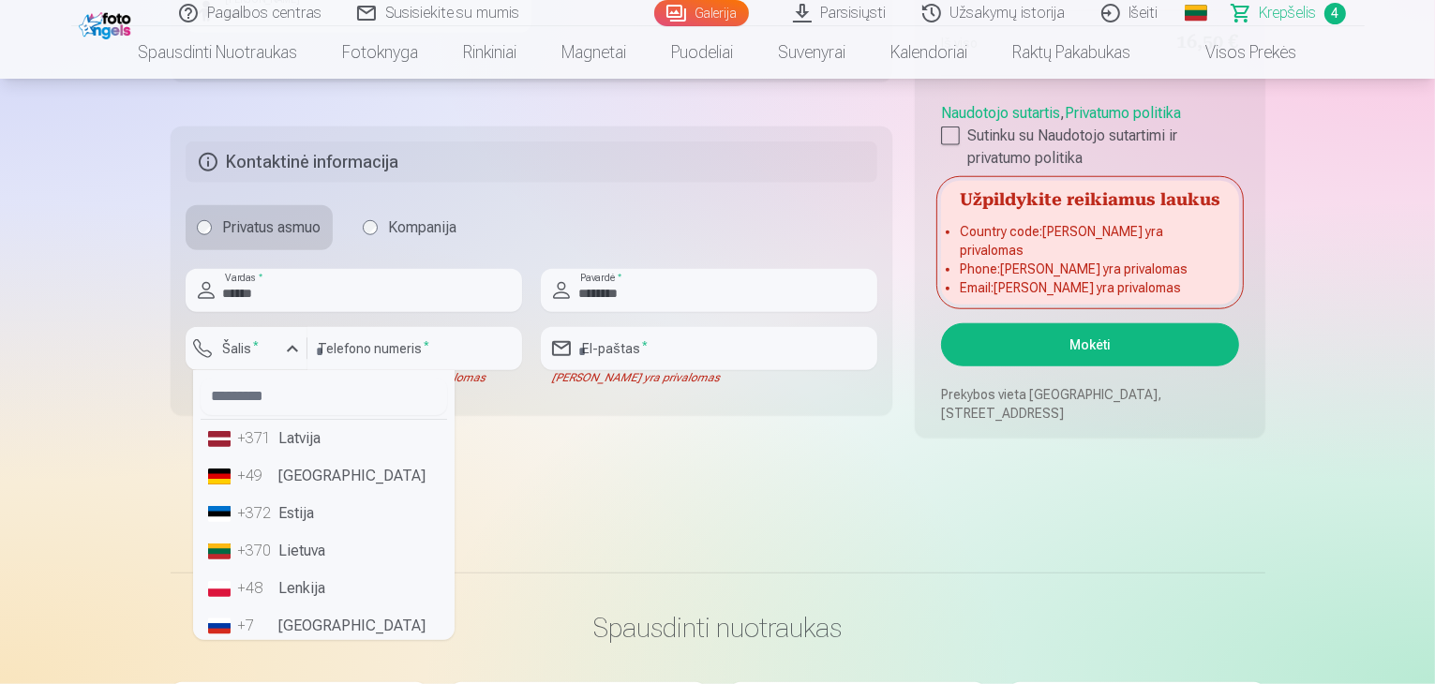
click at [296, 552] on li "+370 Lietuva" at bounding box center [324, 552] width 247 height 38
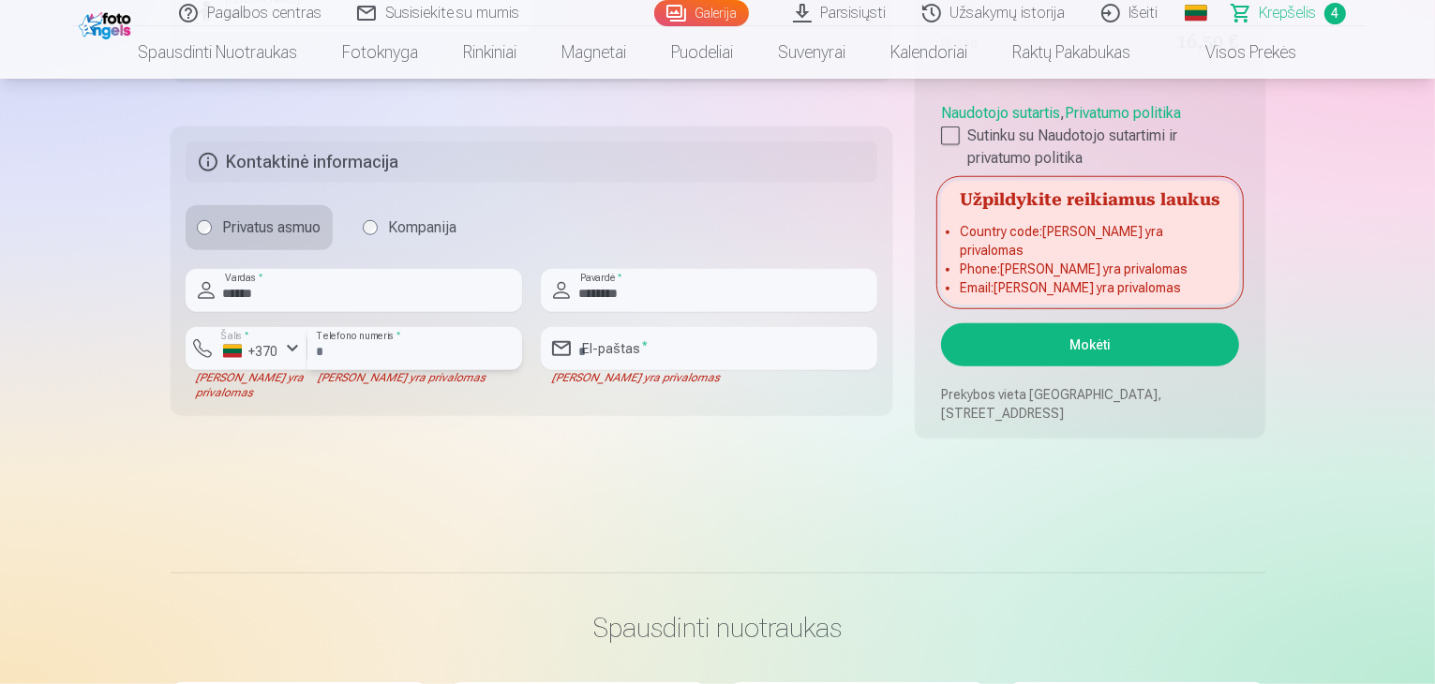
click at [420, 348] on input "number" at bounding box center [415, 348] width 215 height 43
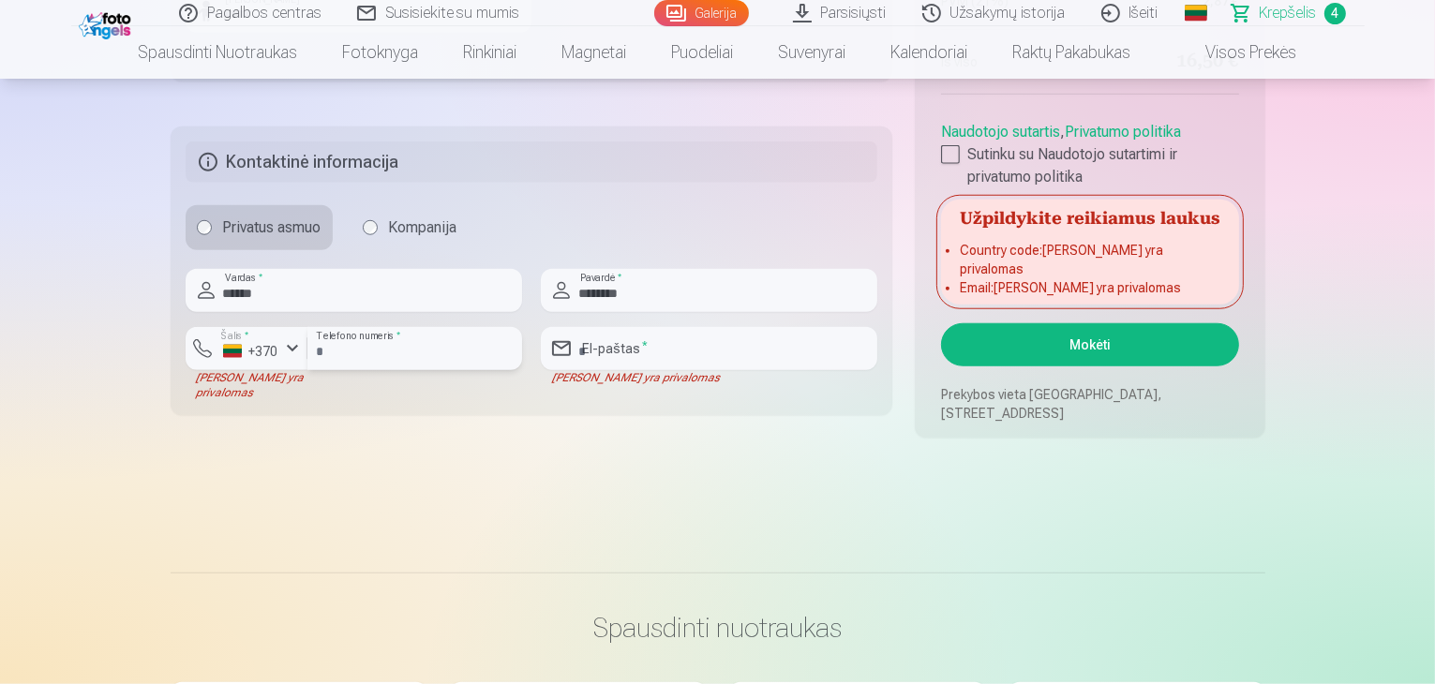
type input "********"
click at [624, 345] on input "email" at bounding box center [709, 348] width 337 height 43
type input "**********"
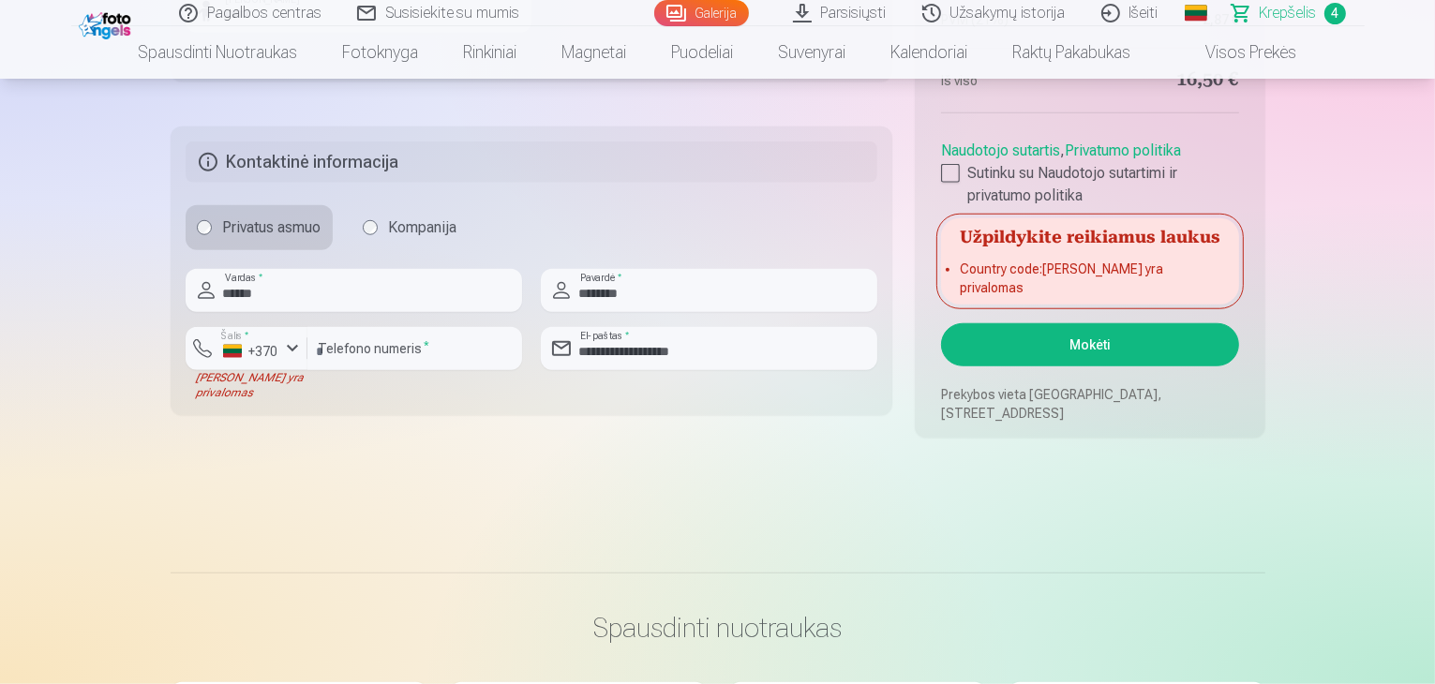
click at [1046, 342] on button "Mokėti" at bounding box center [1089, 344] width 297 height 43
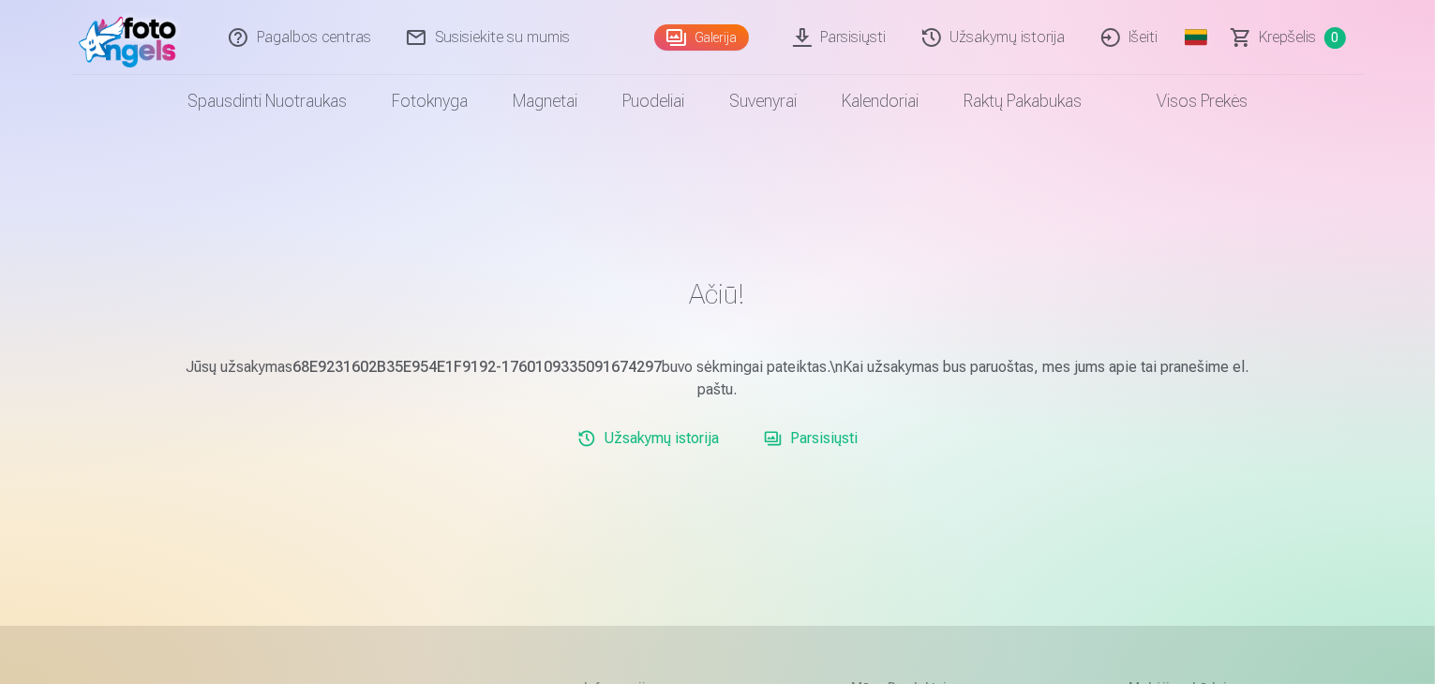
click at [1129, 35] on link "Išeiti" at bounding box center [1131, 37] width 93 height 75
